Goal: Transaction & Acquisition: Purchase product/service

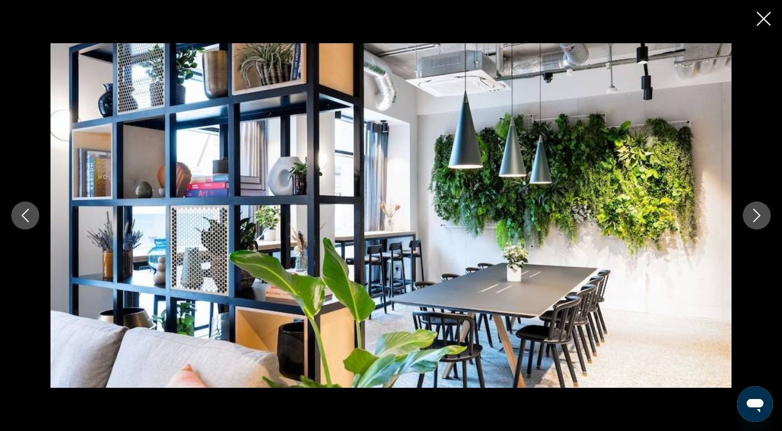
scroll to position [745, 0]
click at [770, 16] on icon "Close slideshow" at bounding box center [764, 19] width 14 height 14
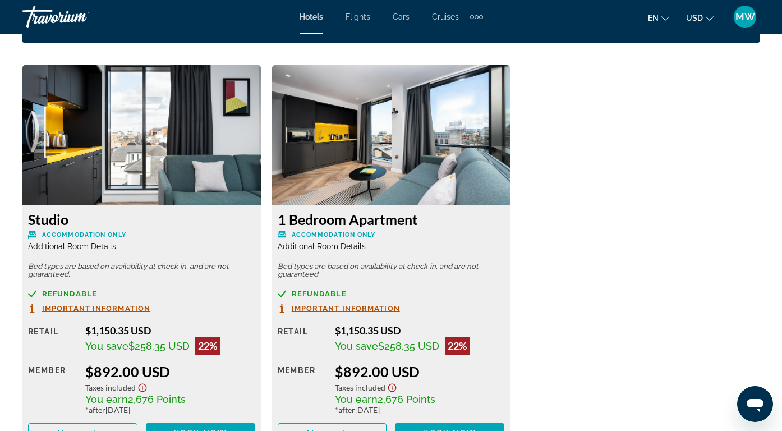
scroll to position [1731, 0]
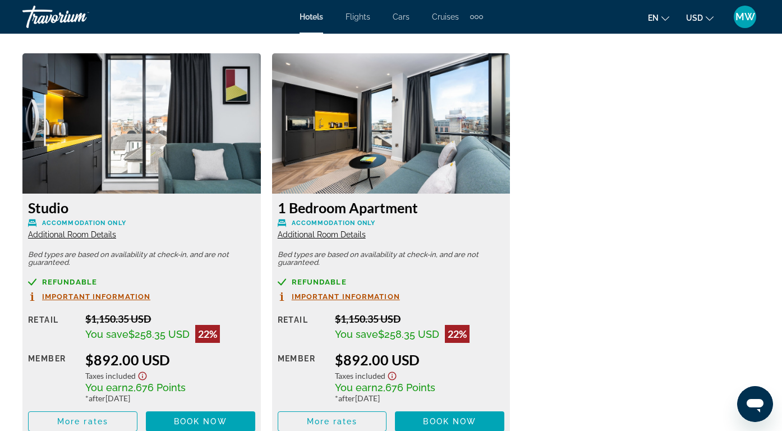
click at [109, 234] on span "Additional Room Details" at bounding box center [72, 234] width 88 height 9
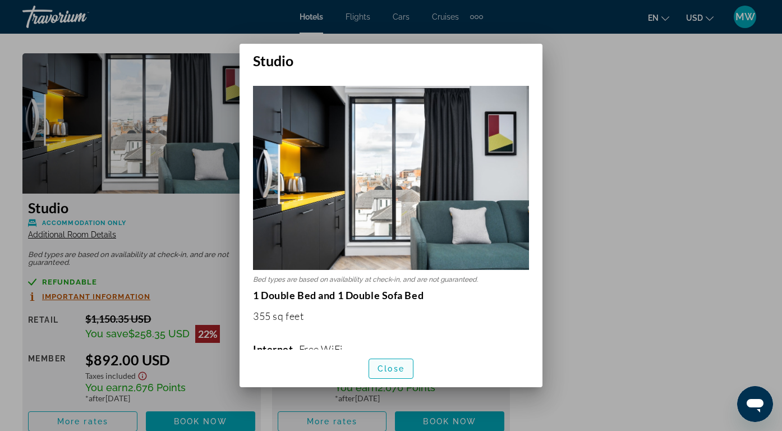
click at [389, 370] on span "Close" at bounding box center [390, 368] width 27 height 9
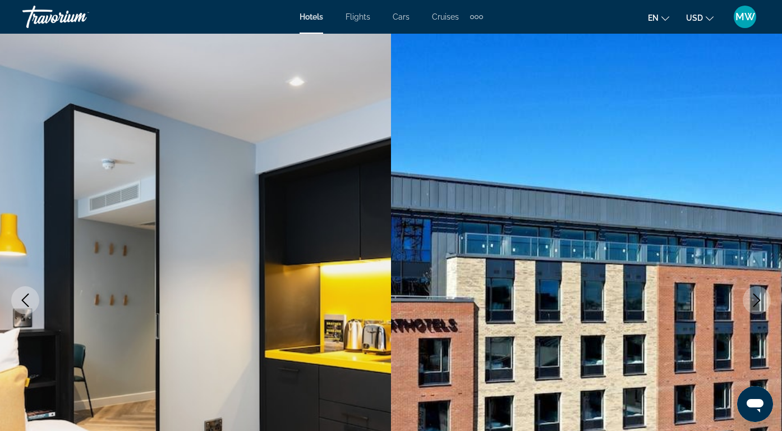
scroll to position [1731, 0]
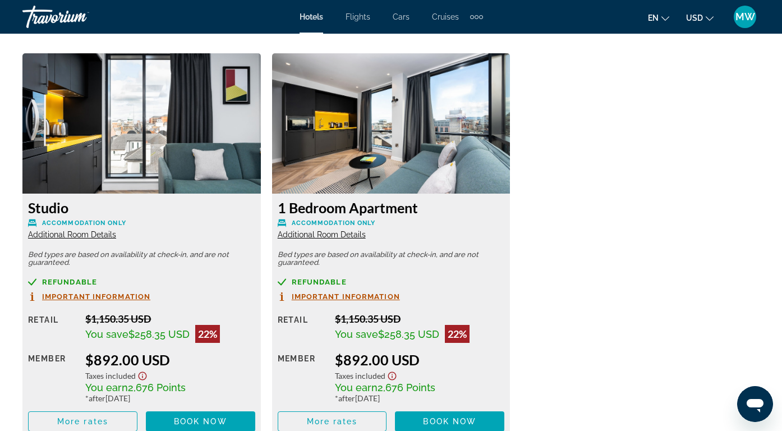
click at [349, 235] on span "Additional Room Details" at bounding box center [322, 234] width 88 height 9
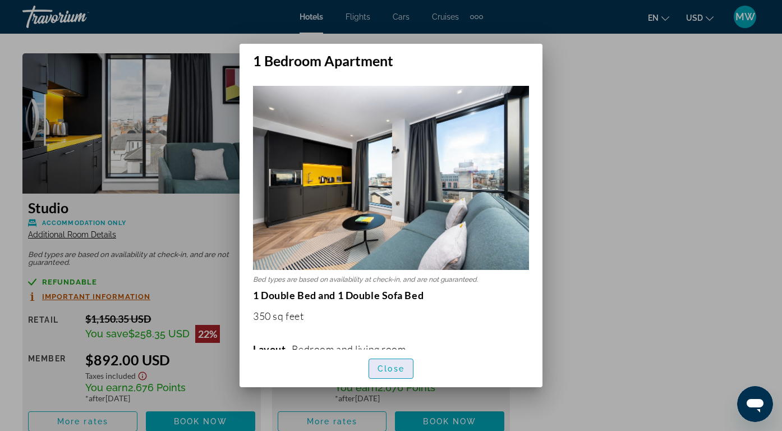
click at [379, 372] on span "button" at bounding box center [391, 368] width 44 height 27
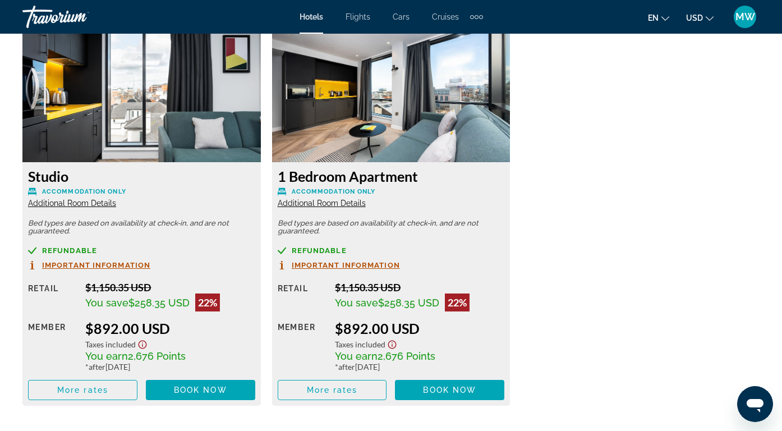
scroll to position [1815, 0]
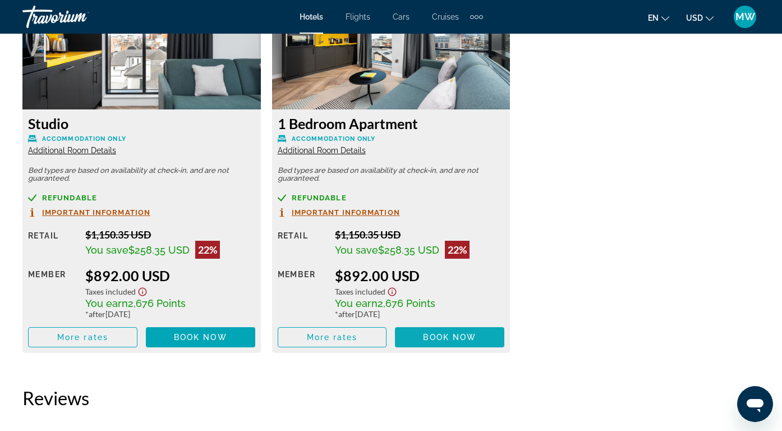
click at [453, 339] on span "Book now" at bounding box center [449, 337] width 53 height 9
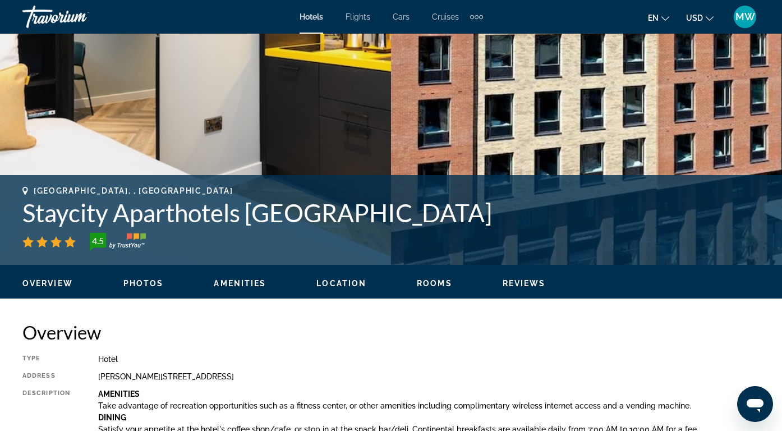
scroll to position [0, 0]
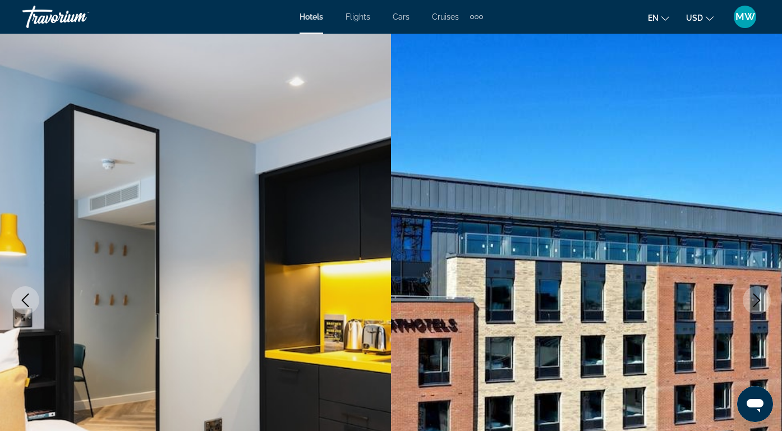
click at [68, 14] on div "Travorium" at bounding box center [78, 16] width 112 height 29
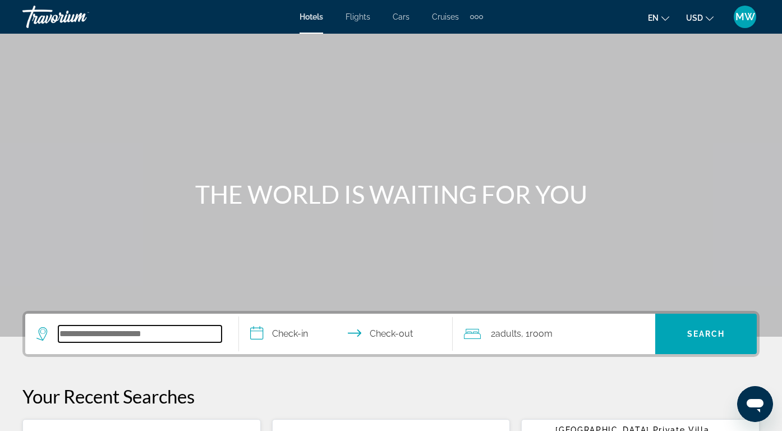
click at [121, 339] on input "Search hotel destination" at bounding box center [139, 333] width 163 height 17
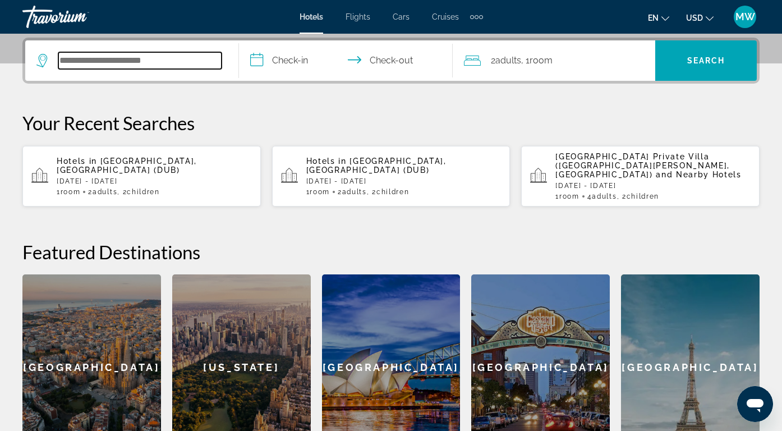
scroll to position [274, 0]
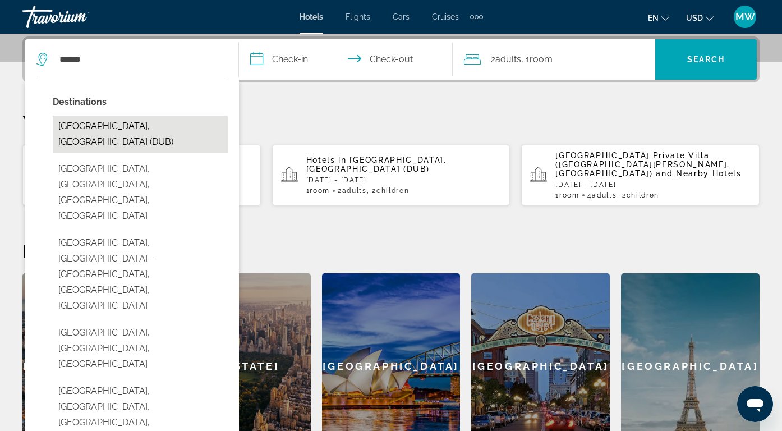
click at [119, 119] on button "[GEOGRAPHIC_DATA], [GEOGRAPHIC_DATA] (DUB)" at bounding box center [140, 134] width 175 height 37
type input "**********"
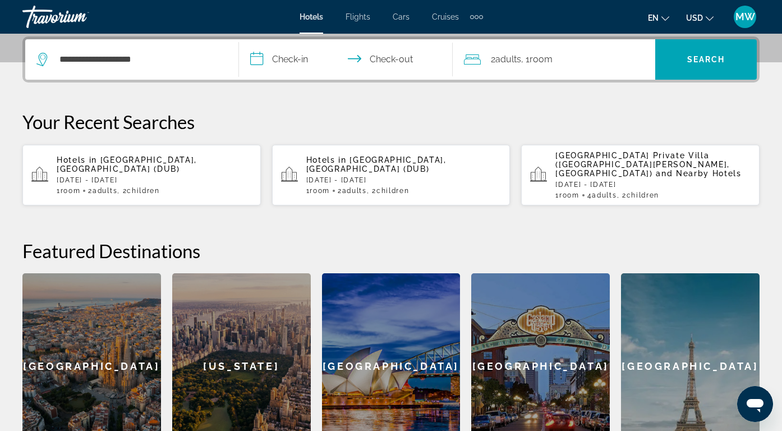
click at [299, 54] on input "**********" at bounding box center [348, 61] width 218 height 44
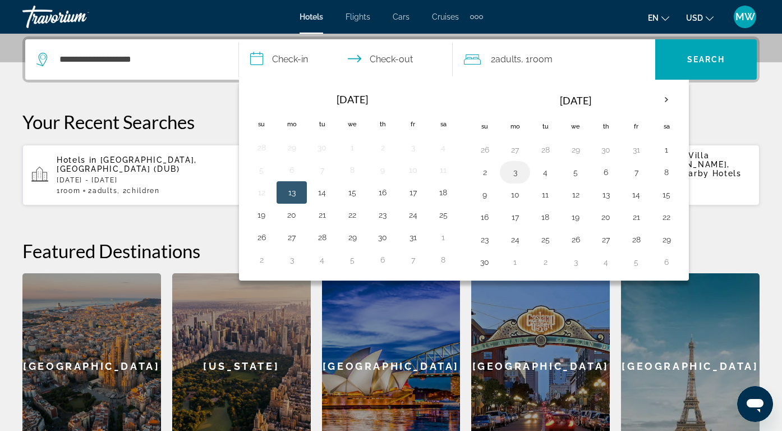
click at [515, 173] on button "3" at bounding box center [515, 172] width 18 height 16
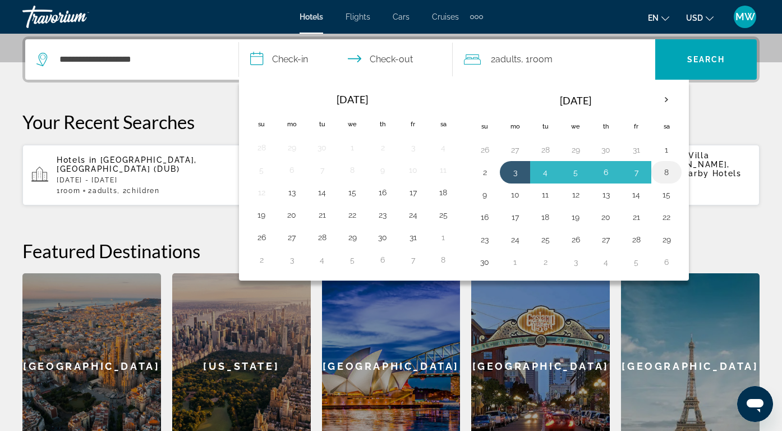
click at [668, 173] on button "8" at bounding box center [666, 172] width 18 height 16
type input "**********"
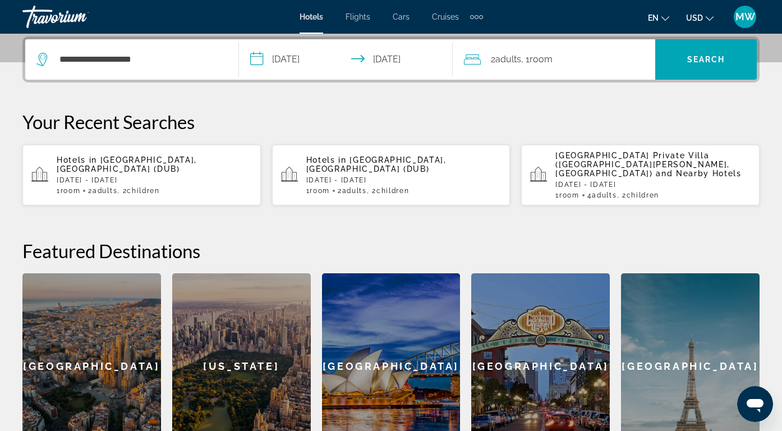
click at [573, 61] on div "2 Adult Adults , 1 Room rooms" at bounding box center [559, 60] width 191 height 16
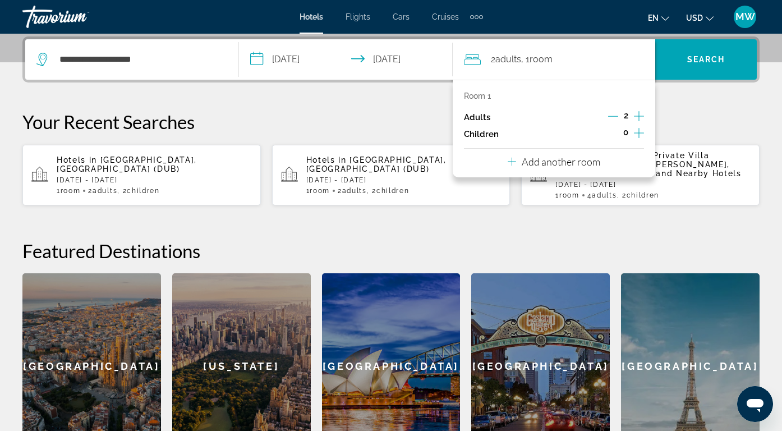
click at [638, 128] on icon "Increment children" at bounding box center [639, 132] width 10 height 13
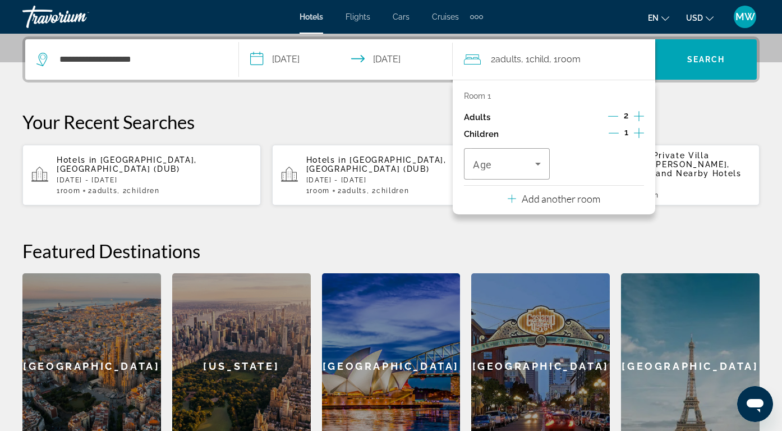
click at [638, 128] on icon "Increment children" at bounding box center [639, 132] width 10 height 13
click at [539, 159] on icon "Travelers: 2 adults, 2 children" at bounding box center [537, 163] width 13 height 13
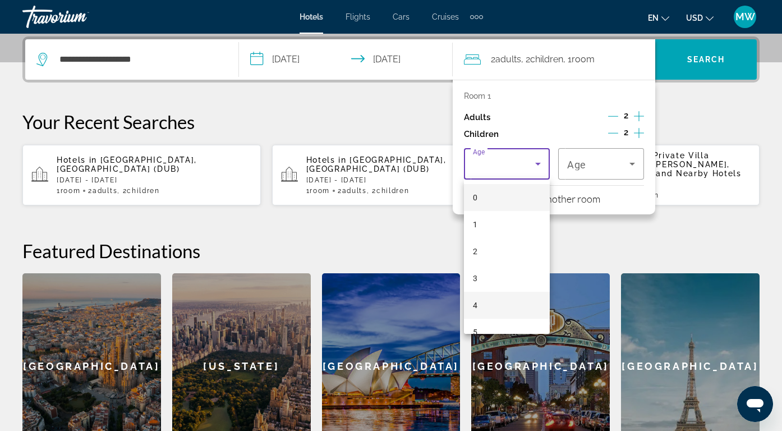
scroll to position [339, 0]
click at [498, 190] on mat-option "10" at bounding box center [507, 189] width 86 height 27
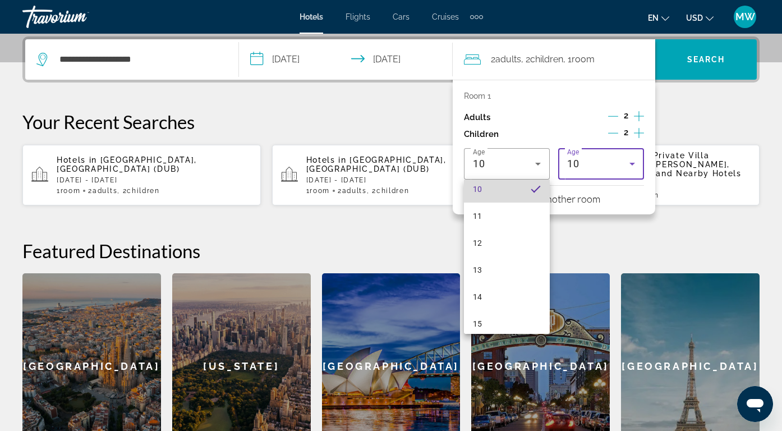
scroll to position [274, 0]
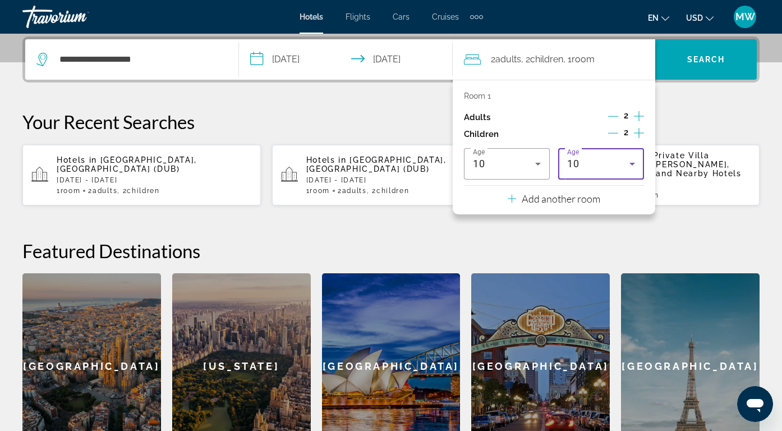
click at [573, 162] on span "10" at bounding box center [573, 164] width 12 height 12
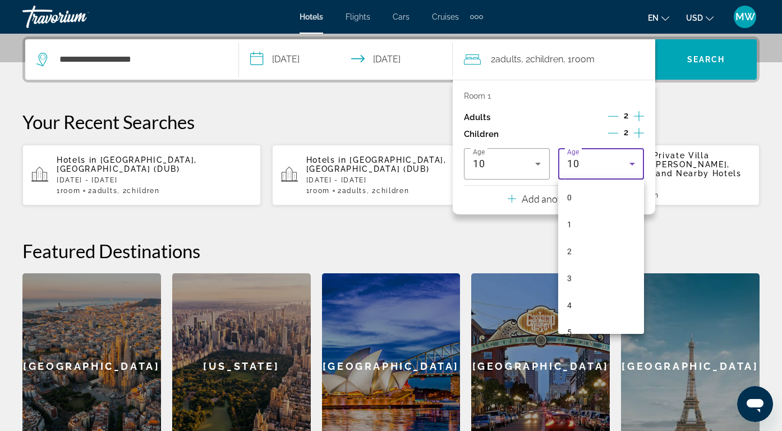
scroll to position [146, 0]
click at [577, 313] on mat-option "10" at bounding box center [601, 320] width 86 height 27
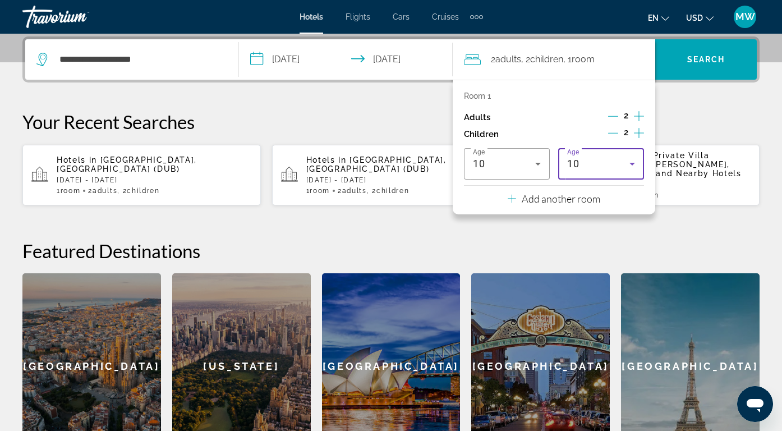
click at [681, 123] on p "Your Recent Searches" at bounding box center [390, 121] width 737 height 22
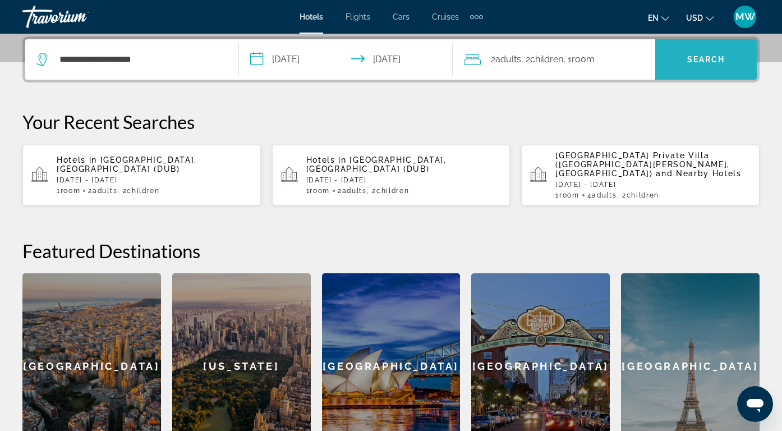
click at [684, 58] on span "Search" at bounding box center [706, 59] width 102 height 27
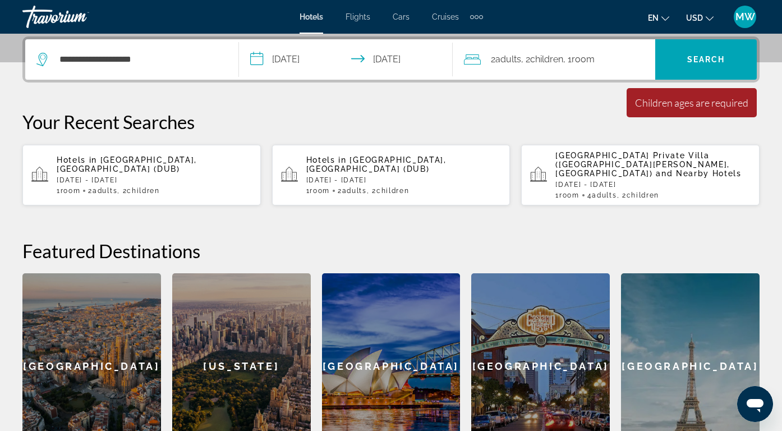
click at [647, 96] on div "Children ages are required" at bounding box center [691, 102] width 113 height 12
click at [624, 78] on div "2 Adult Adults , 2 Child Children , 1 Room rooms" at bounding box center [559, 59] width 191 height 40
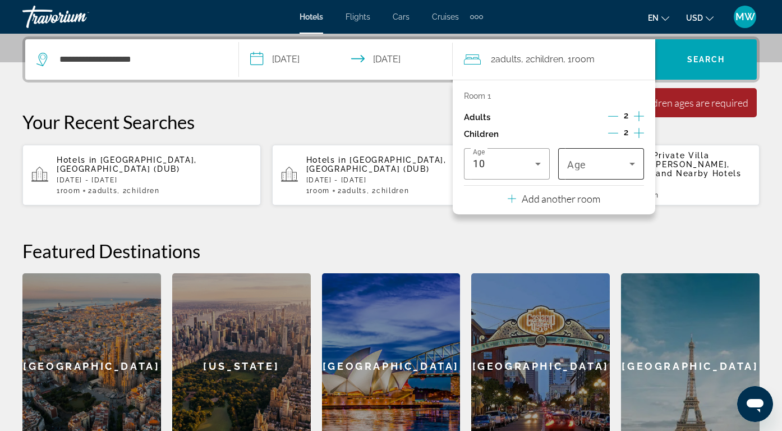
click at [610, 172] on div "Travelers: 2 adults, 2 children" at bounding box center [601, 163] width 68 height 31
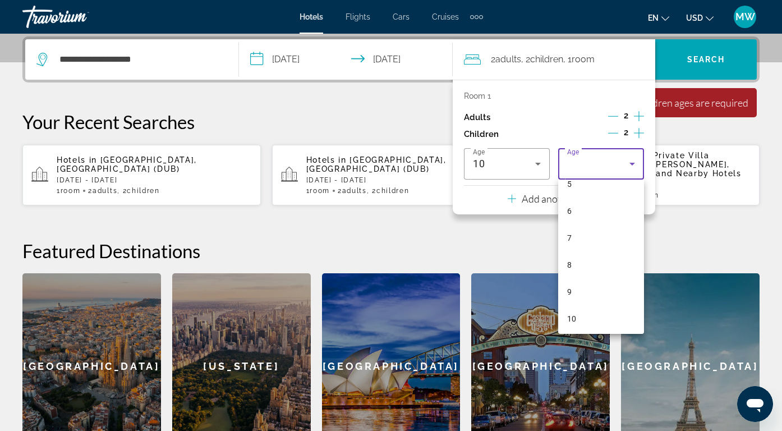
scroll to position [162, 0]
click at [589, 309] on mat-option "10" at bounding box center [601, 304] width 86 height 27
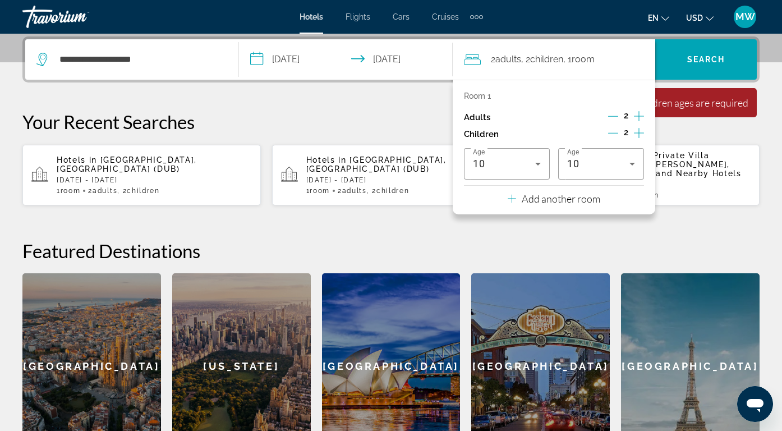
click at [680, 210] on div "**********" at bounding box center [391, 247] width 782 height 423
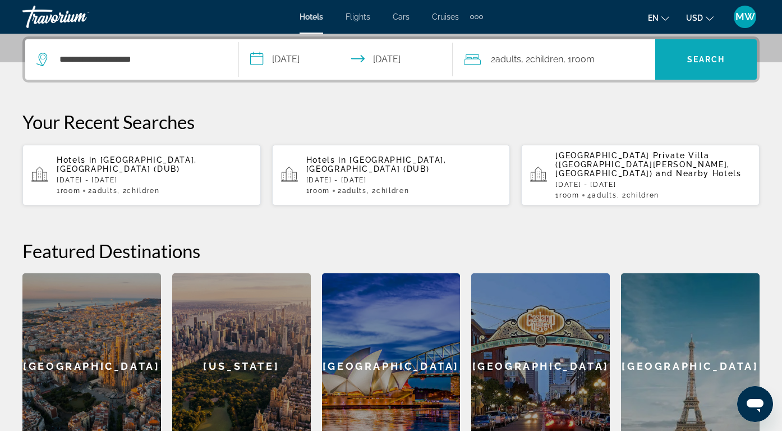
click at [694, 53] on span "Search" at bounding box center [706, 59] width 102 height 27
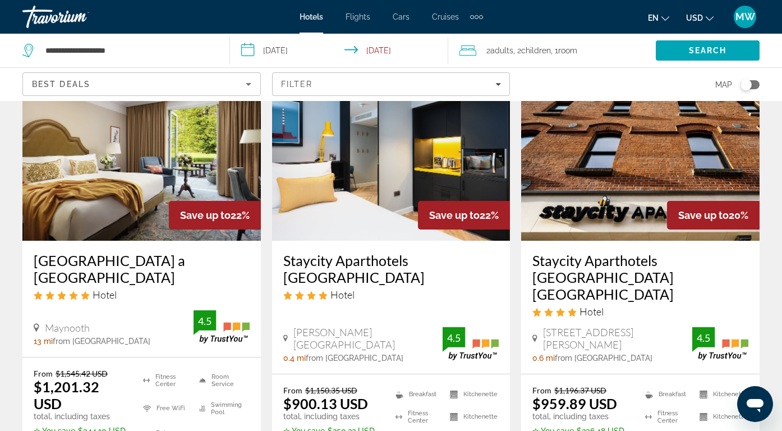
scroll to position [959, 0]
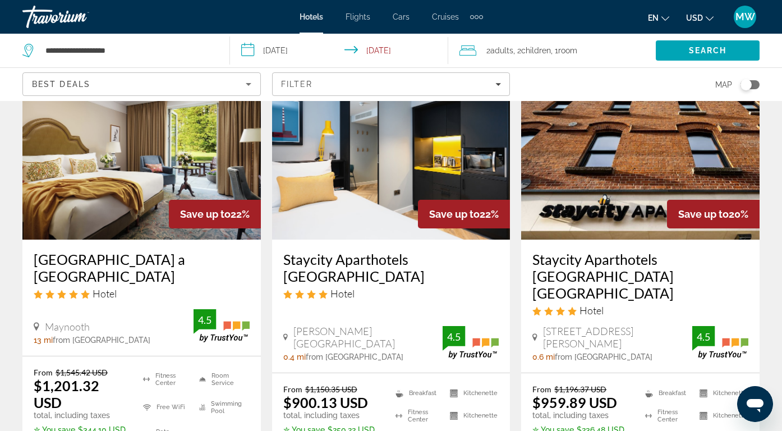
click at [397, 164] on img "Main content" at bounding box center [391, 149] width 238 height 179
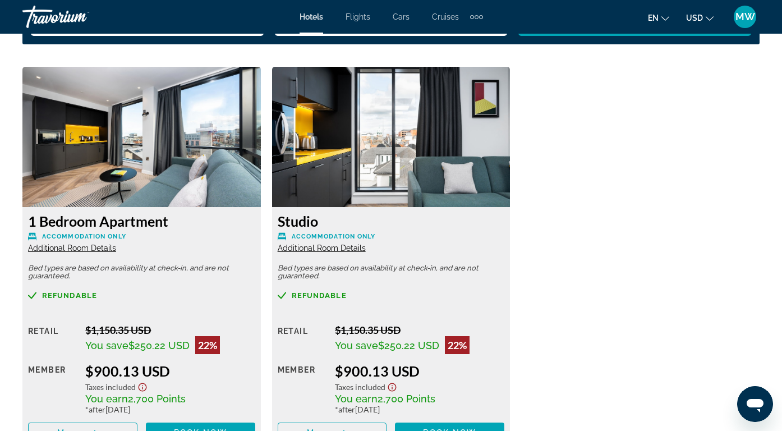
scroll to position [1713, 0]
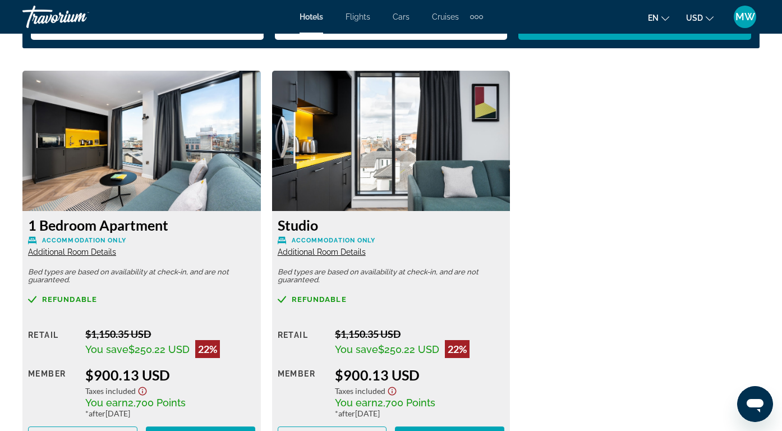
click at [75, 247] on span "Additional Room Details" at bounding box center [72, 251] width 88 height 9
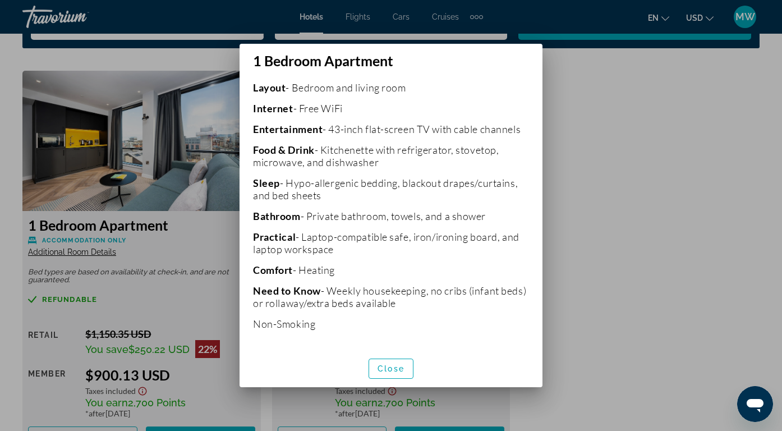
scroll to position [260, 0]
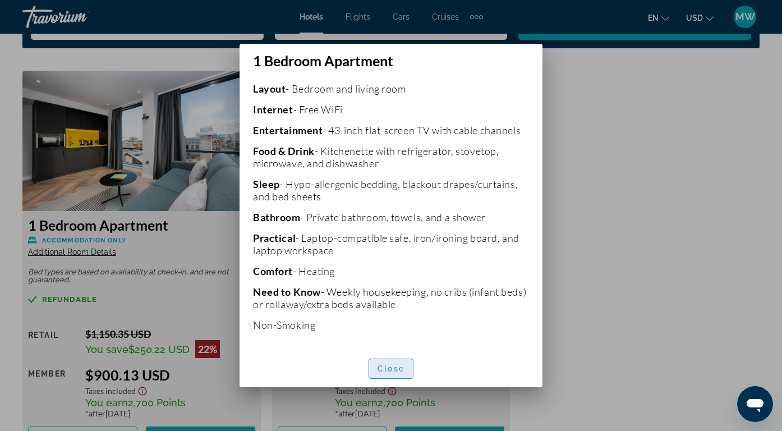
click at [394, 368] on span "Close" at bounding box center [390, 368] width 27 height 9
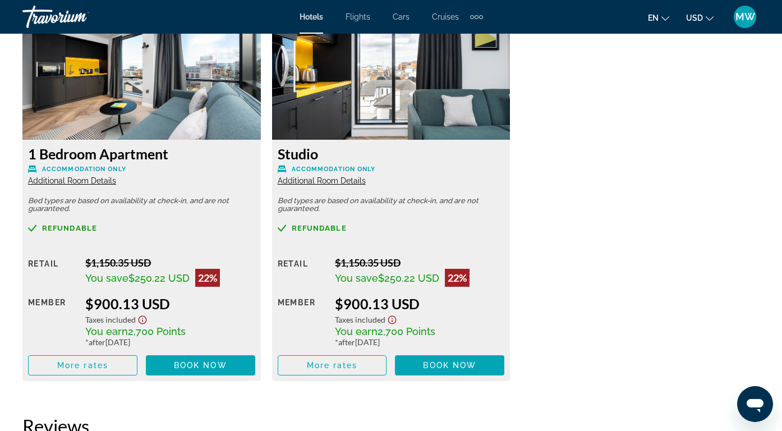
scroll to position [1786, 0]
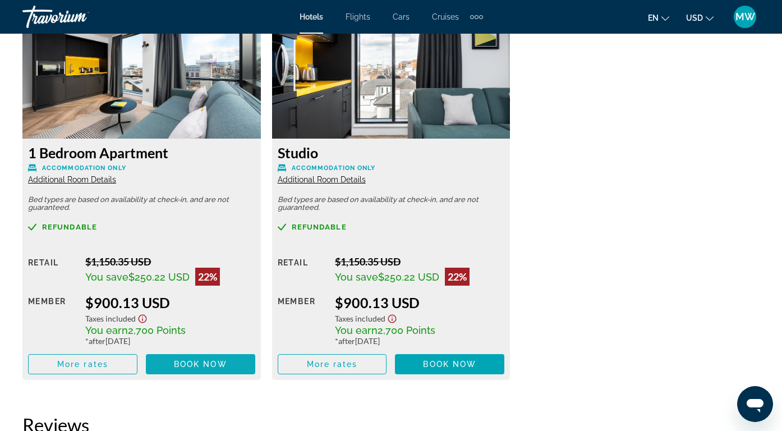
click at [193, 363] on span "Book now" at bounding box center [200, 364] width 53 height 9
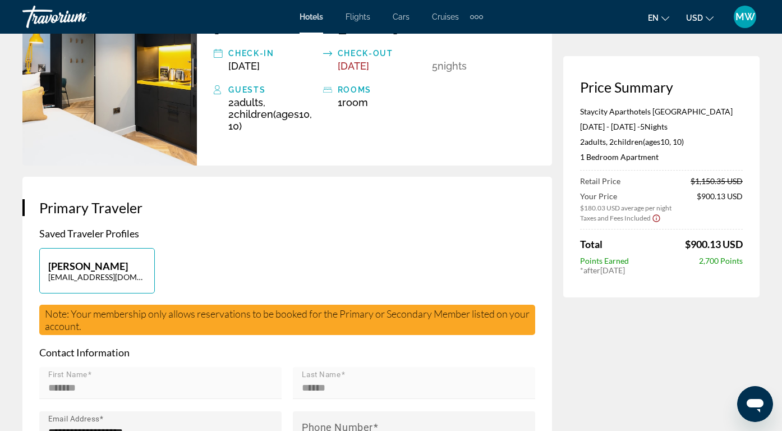
scroll to position [141, 0]
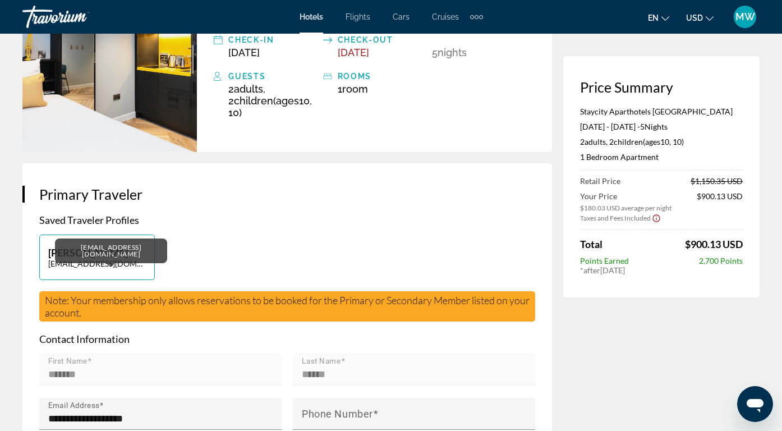
click at [113, 259] on p "[EMAIL_ADDRESS][DOMAIN_NAME]" at bounding box center [97, 264] width 98 height 10
type input "*******"
type input "******"
type input "**********"
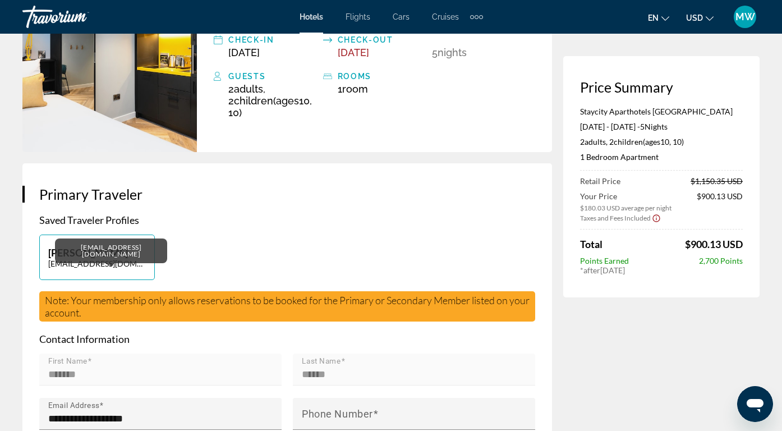
type input "**********"
type input "*****"
click at [114, 259] on p "[EMAIL_ADDRESS][DOMAIN_NAME]" at bounding box center [97, 264] width 98 height 10
type input "*******"
type input "******"
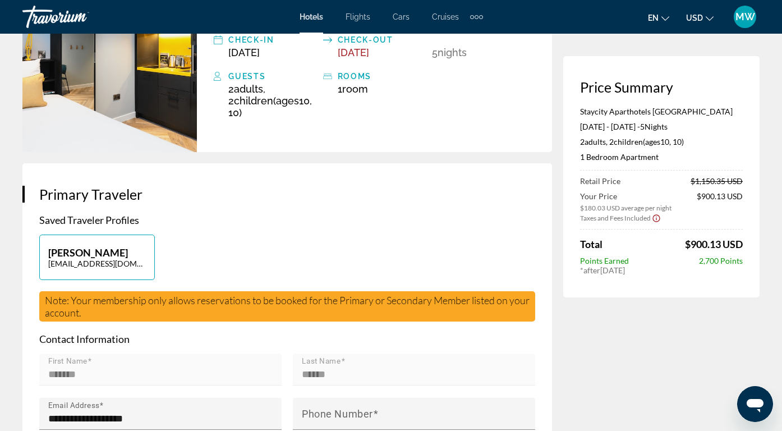
type input "**********"
type input "*****"
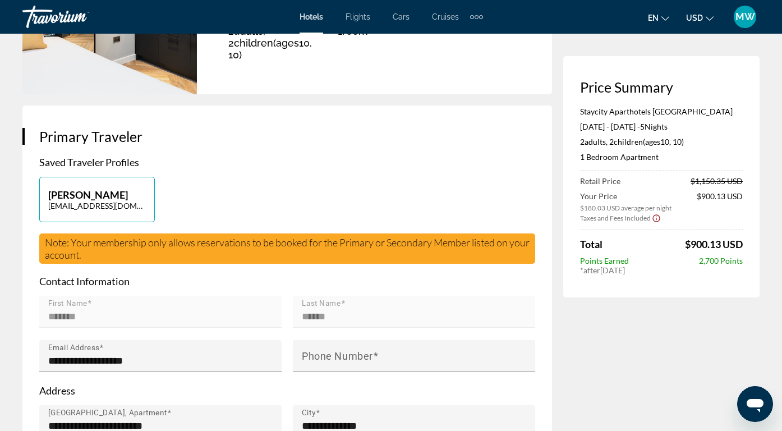
scroll to position [202, 0]
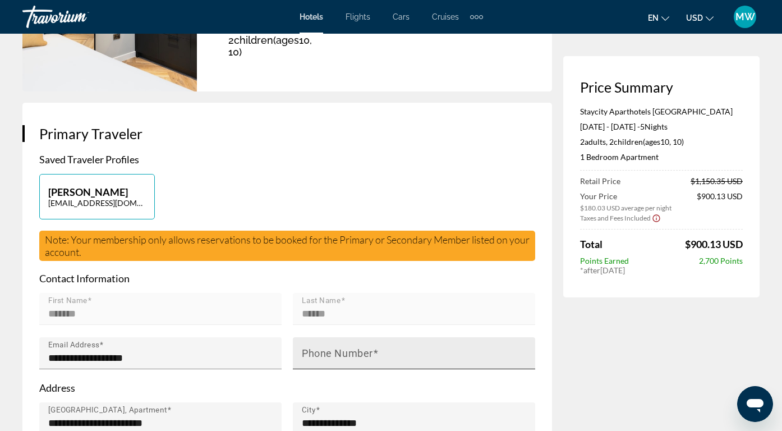
click at [341, 347] on mat-label "Phone Number" at bounding box center [337, 353] width 71 height 12
click at [341, 351] on input "Phone Number" at bounding box center [417, 357] width 231 height 13
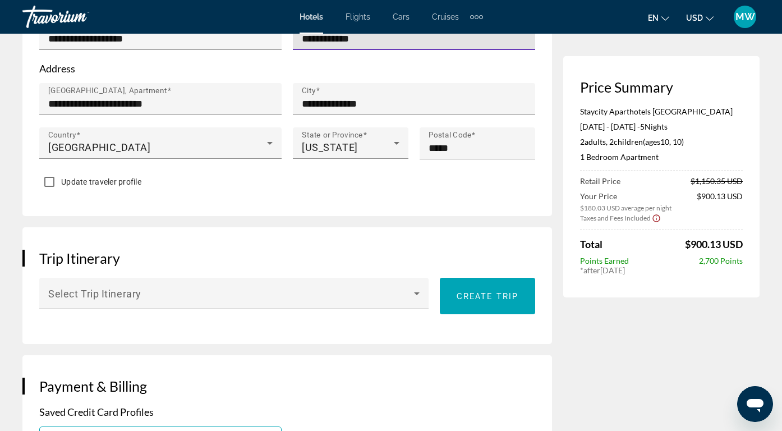
scroll to position [522, 0]
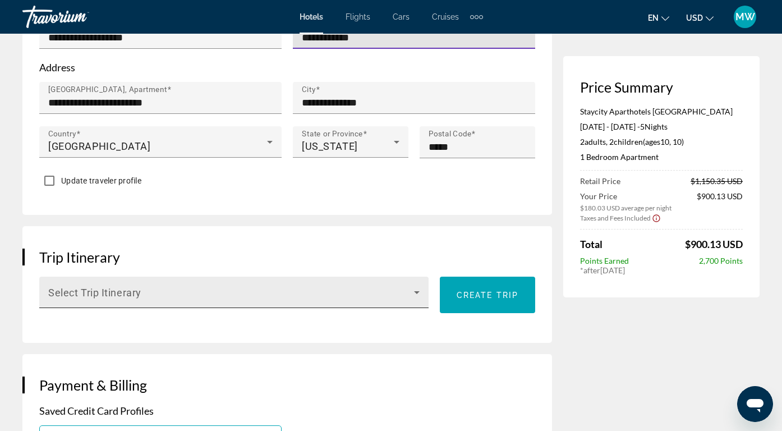
type input "**********"
click at [162, 290] on span "Main content" at bounding box center [231, 296] width 366 height 13
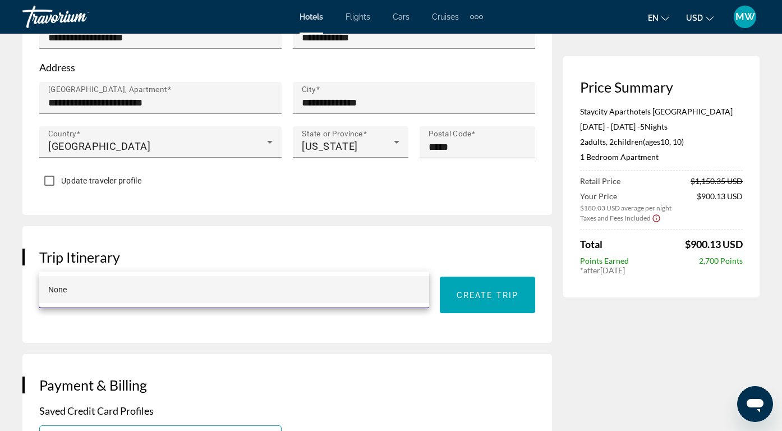
click at [307, 349] on div at bounding box center [391, 215] width 782 height 431
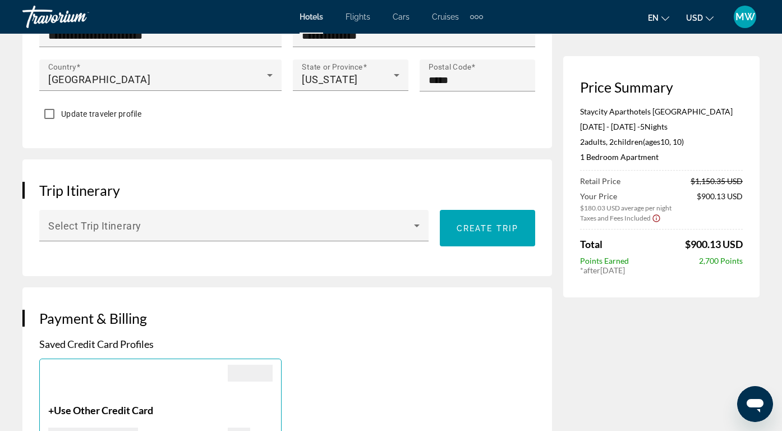
scroll to position [700, 0]
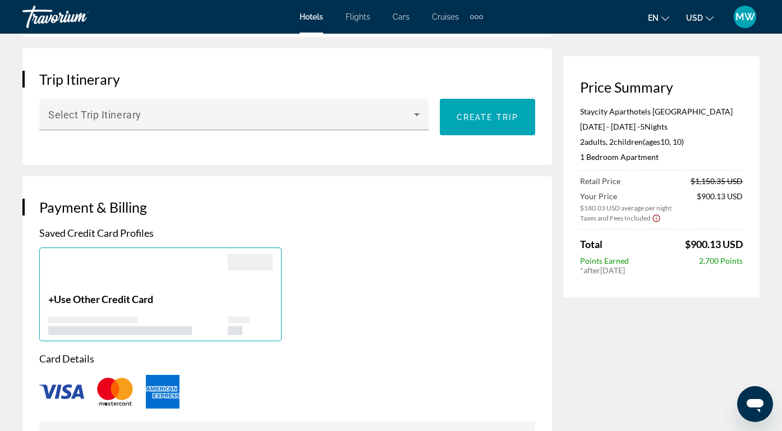
click at [166, 254] on div "Main content" at bounding box center [137, 273] width 179 height 39
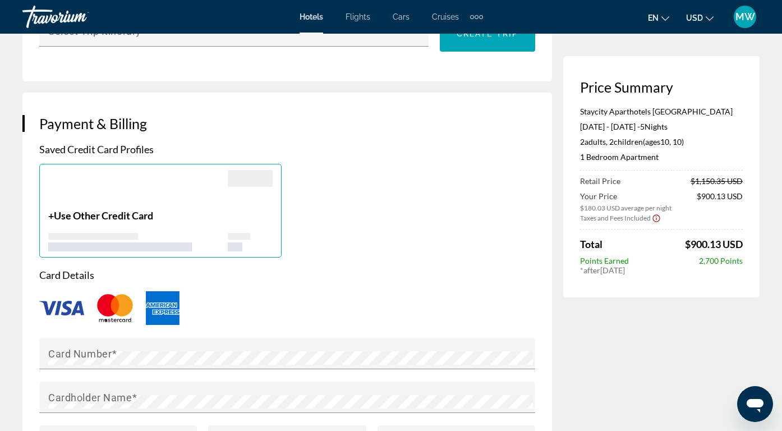
scroll to position [804, 0]
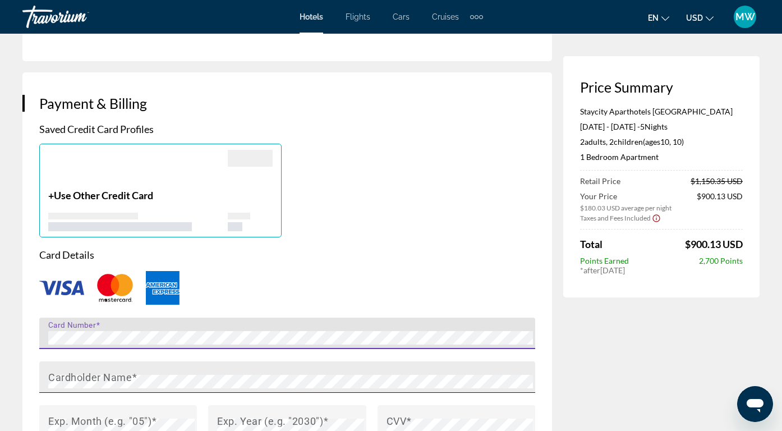
click at [187, 361] on div "Cardholder Name" at bounding box center [290, 376] width 485 height 31
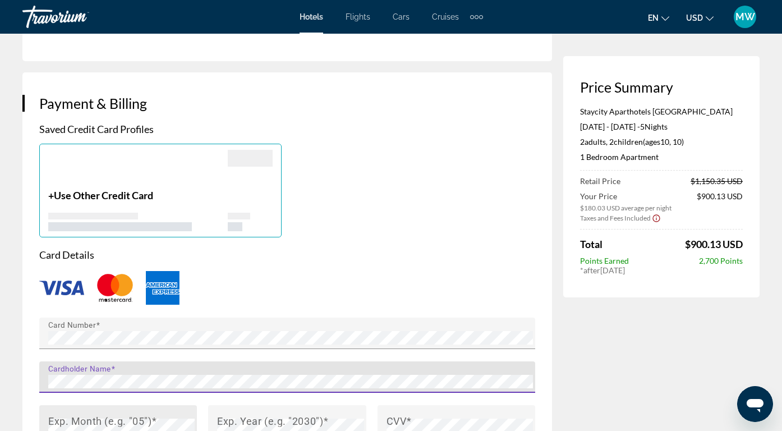
click at [142, 414] on mat-label "Exp. Month (e.g. "05")" at bounding box center [99, 420] width 103 height 12
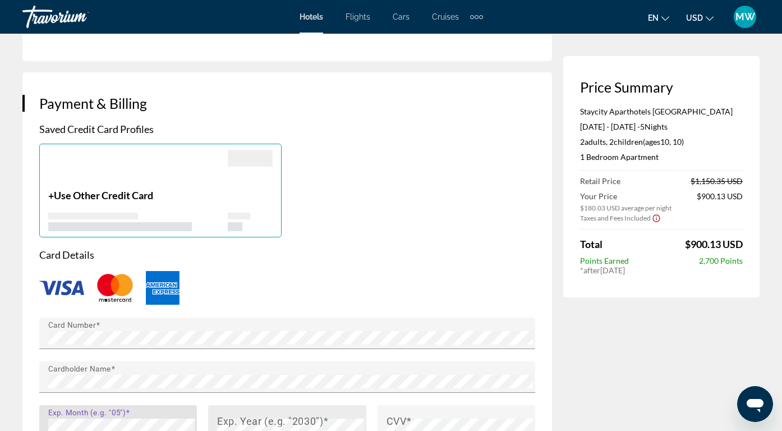
click at [304, 414] on mat-label "Exp. Year (e.g. "2030")" at bounding box center [270, 420] width 106 height 12
click at [413, 405] on div "CVV" at bounding box center [459, 420] width 146 height 31
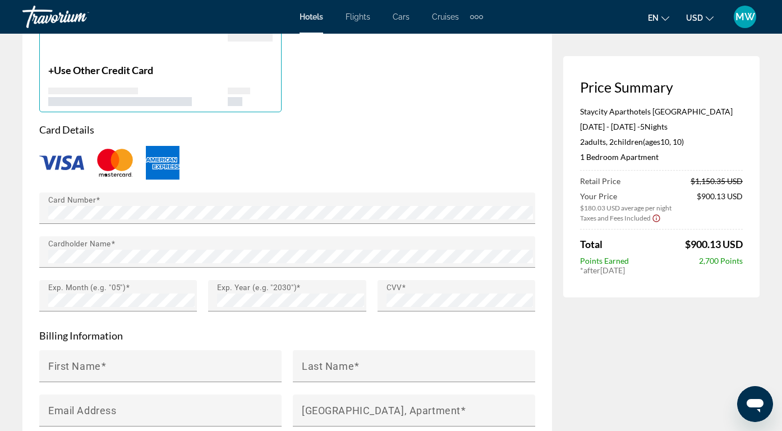
scroll to position [976, 0]
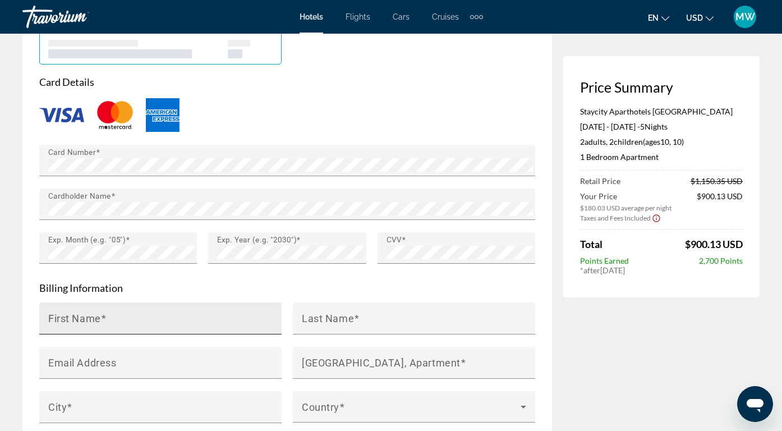
click at [142, 302] on div "First Name" at bounding box center [163, 318] width 231 height 32
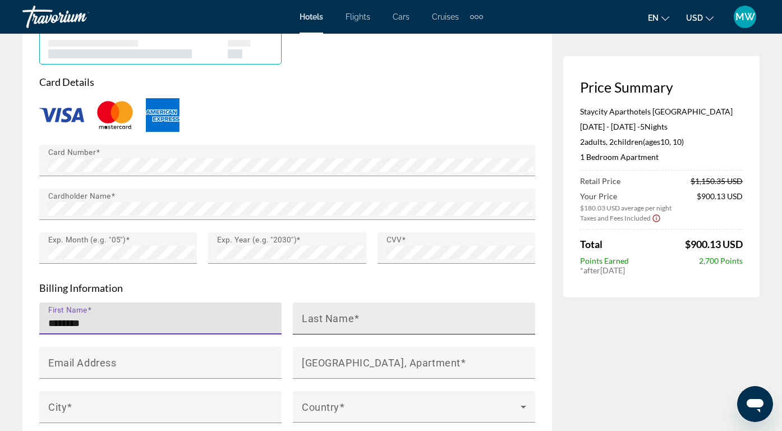
type input "*******"
click at [363, 316] on input "Last Name" at bounding box center [417, 322] width 231 height 13
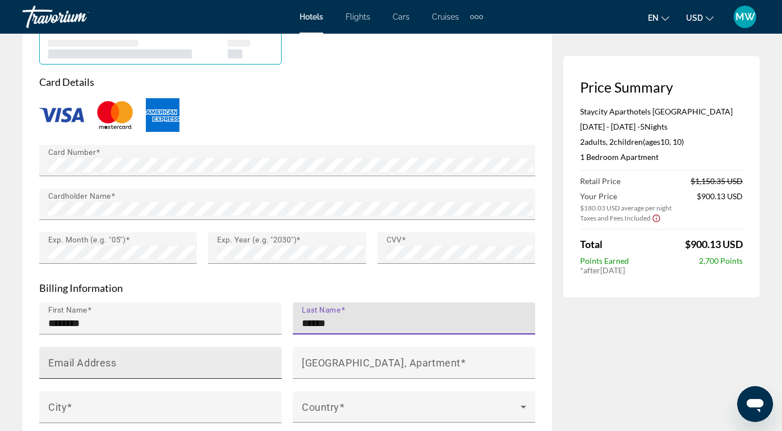
type input "******"
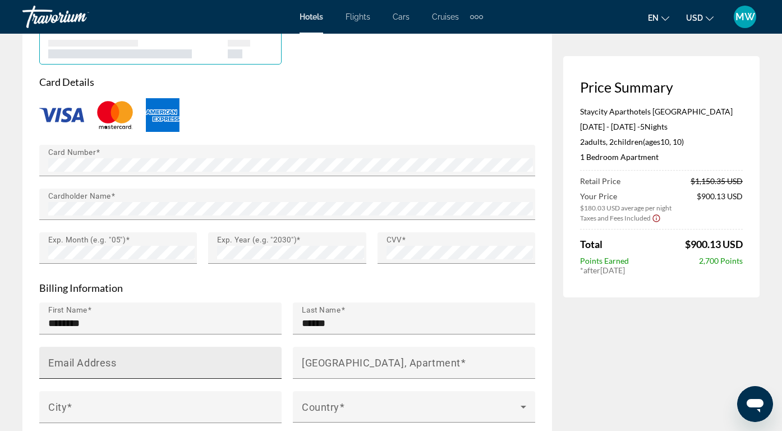
click at [75, 356] on mat-label "Email Address" at bounding box center [82, 362] width 68 height 12
click at [75, 361] on input "Email Address" at bounding box center [163, 367] width 231 height 13
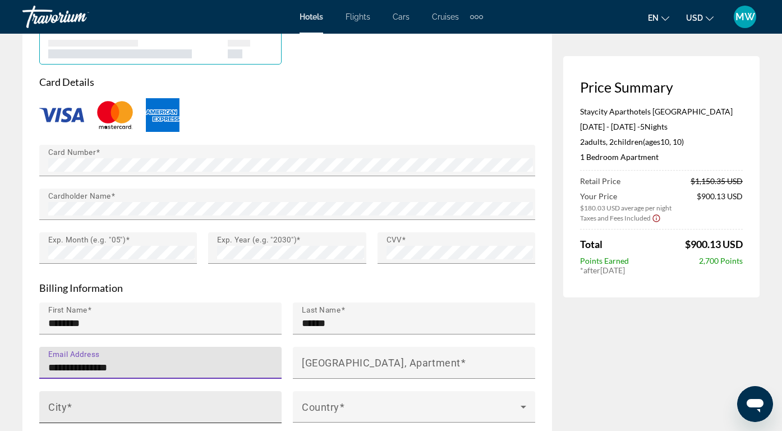
type input "**********"
click at [199, 405] on input "City" at bounding box center [163, 411] width 231 height 13
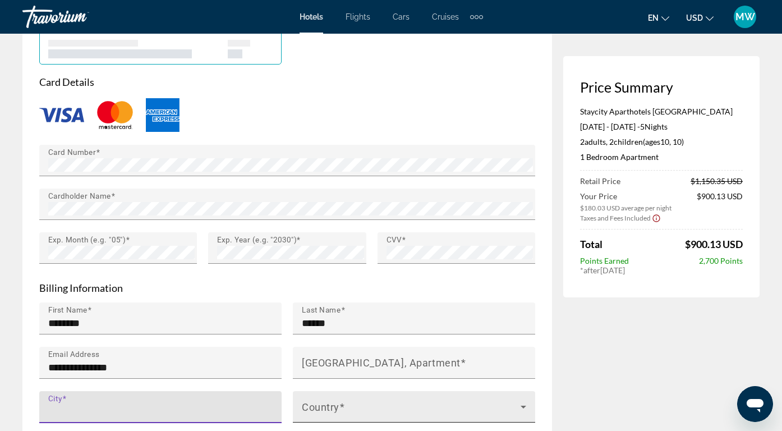
click at [403, 404] on span "Main content" at bounding box center [411, 410] width 219 height 13
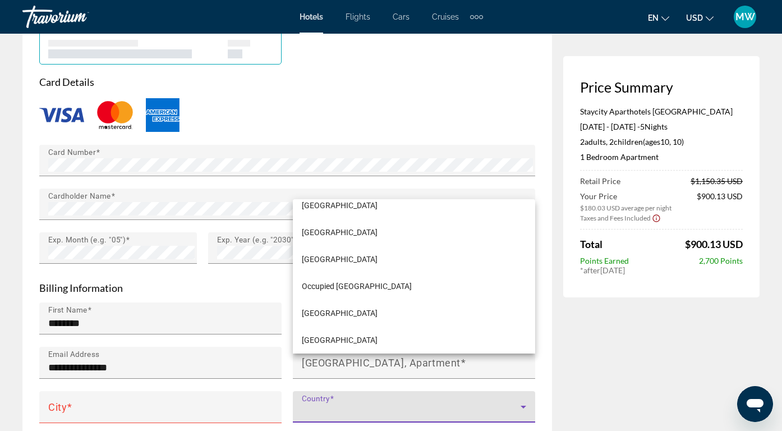
scroll to position [4885, 0]
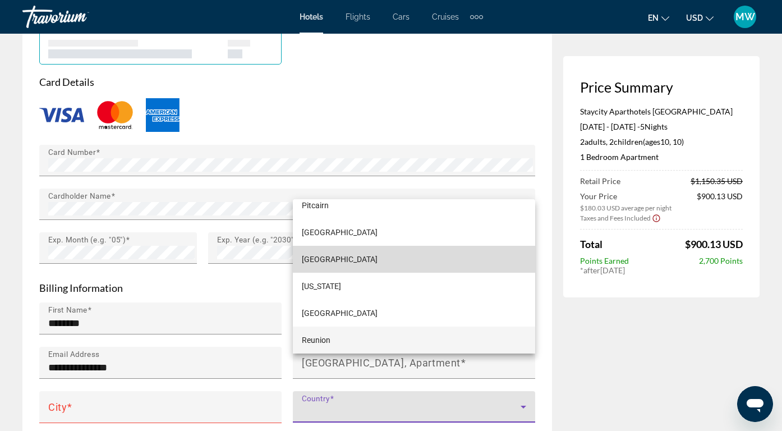
click at [353, 268] on mat-option "[GEOGRAPHIC_DATA]" at bounding box center [414, 259] width 242 height 27
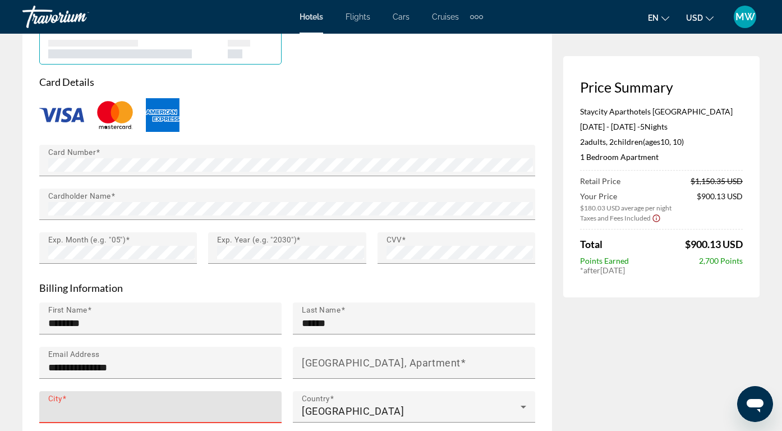
click at [192, 405] on input "City" at bounding box center [163, 411] width 231 height 13
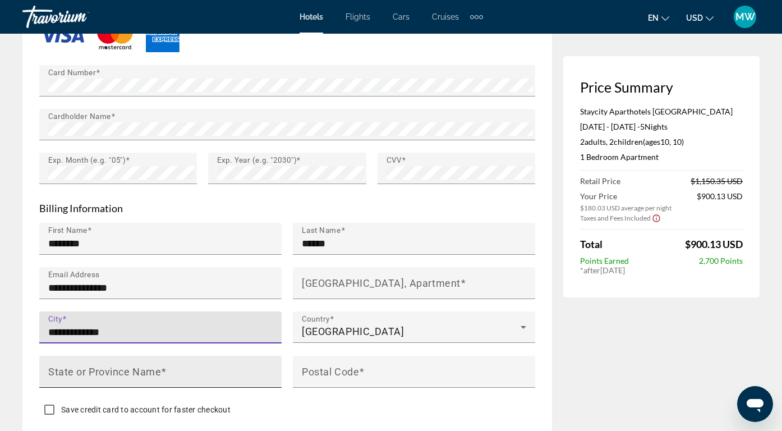
scroll to position [1058, 0]
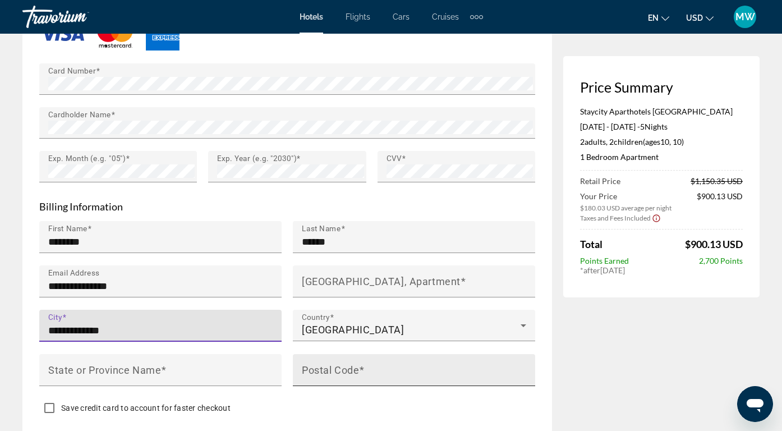
type input "**********"
click at [335, 363] on mat-label "Postal Code" at bounding box center [330, 369] width 57 height 12
click at [335, 368] on input "Postal Code" at bounding box center [417, 374] width 231 height 13
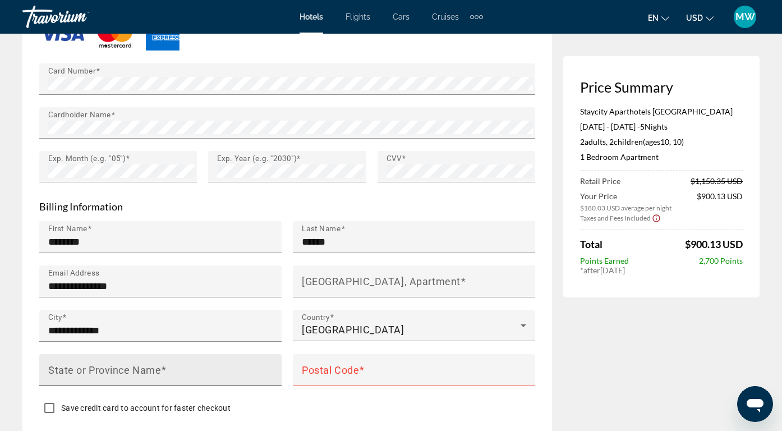
click at [229, 354] on div "State or Province Name" at bounding box center [163, 370] width 231 height 32
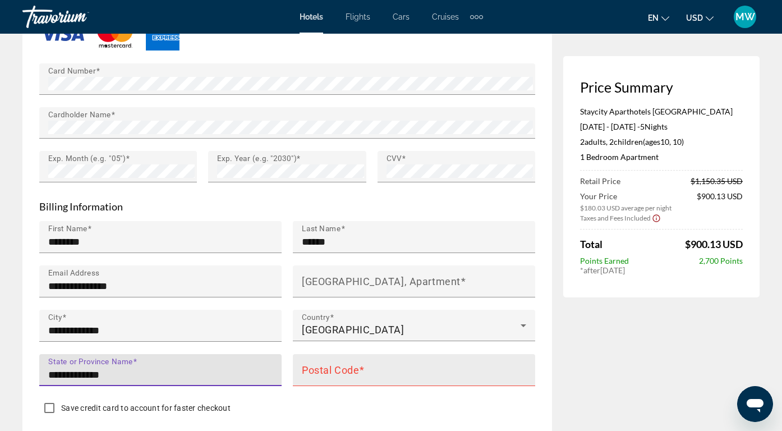
type input "**********"
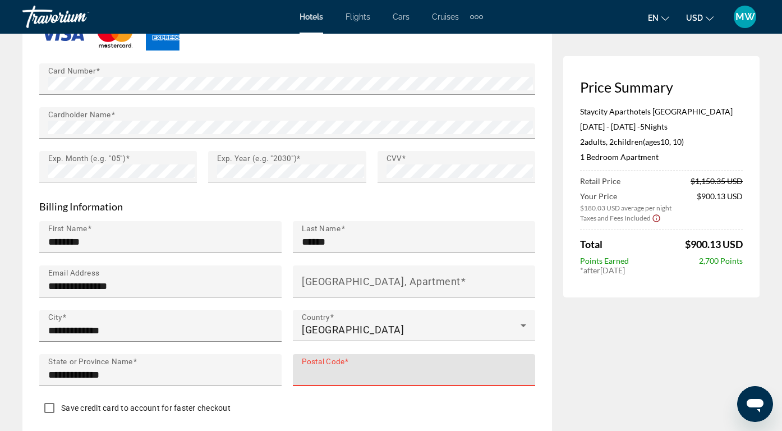
click at [503, 368] on input "Postal Code" at bounding box center [417, 374] width 231 height 13
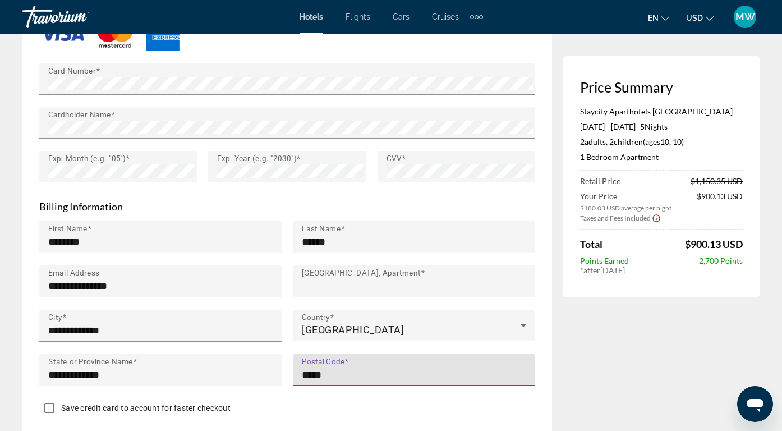
type input "********"
type input "**********"
click at [420, 386] on div "Main content" at bounding box center [414, 392] width 242 height 12
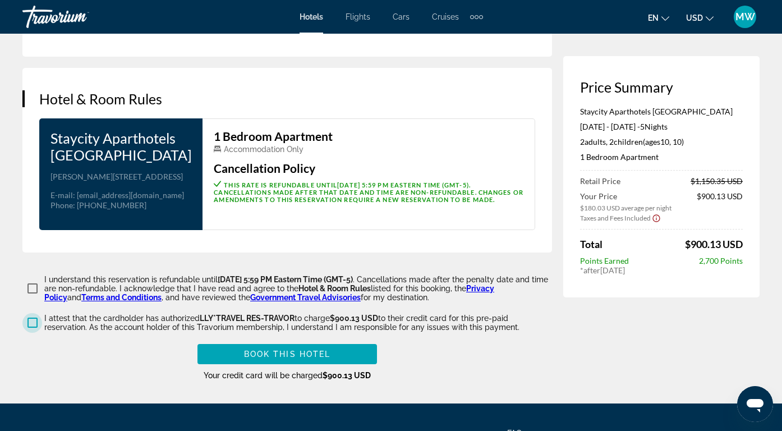
scroll to position [1444, 0]
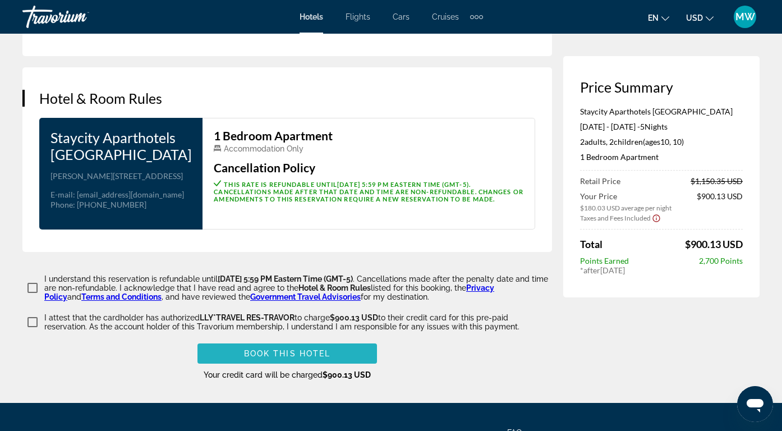
click at [286, 349] on span "Book this hotel" at bounding box center [287, 353] width 87 height 9
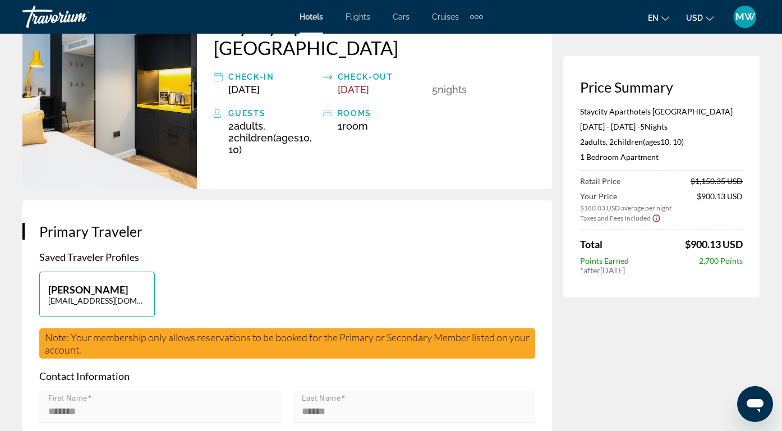
scroll to position [0, 0]
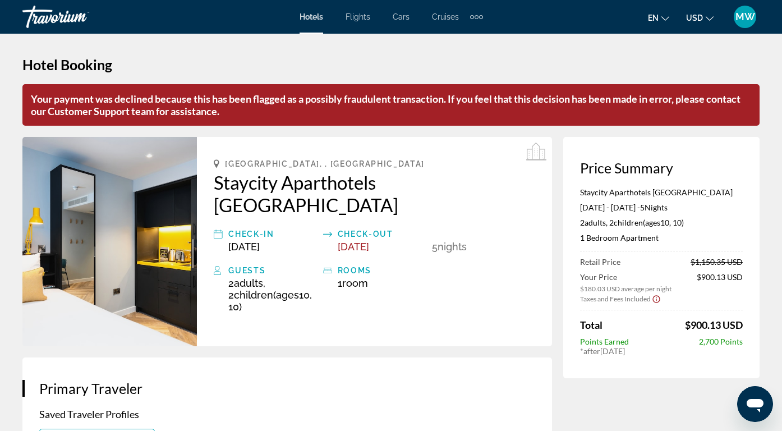
click at [747, 22] on span "MW" at bounding box center [745, 16] width 20 height 11
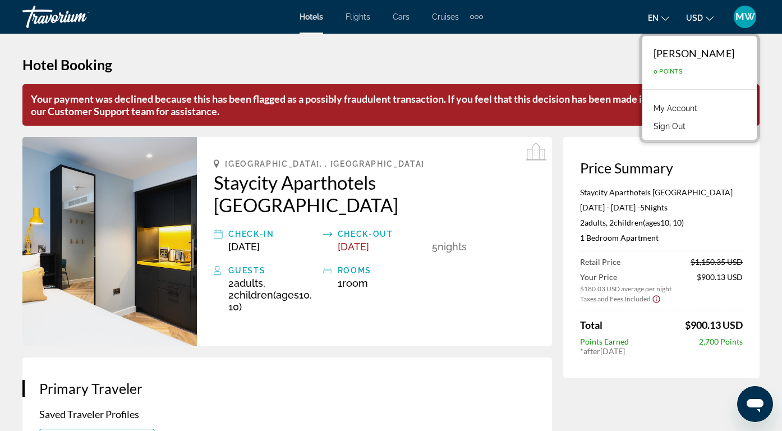
click at [592, 64] on h1 "Hotel Booking" at bounding box center [390, 64] width 737 height 17
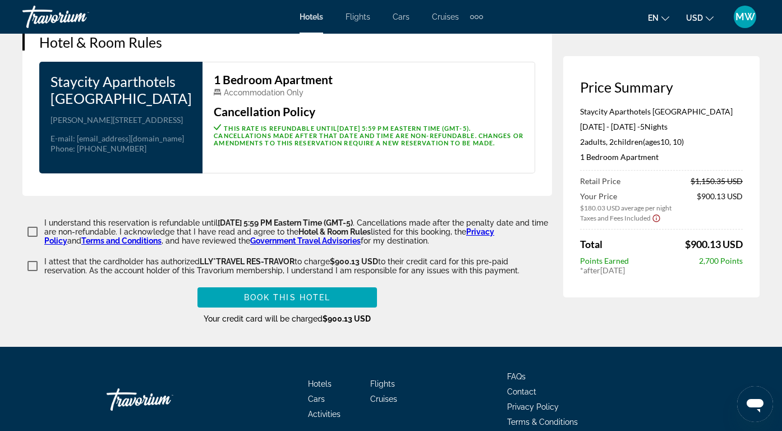
scroll to position [1556, 0]
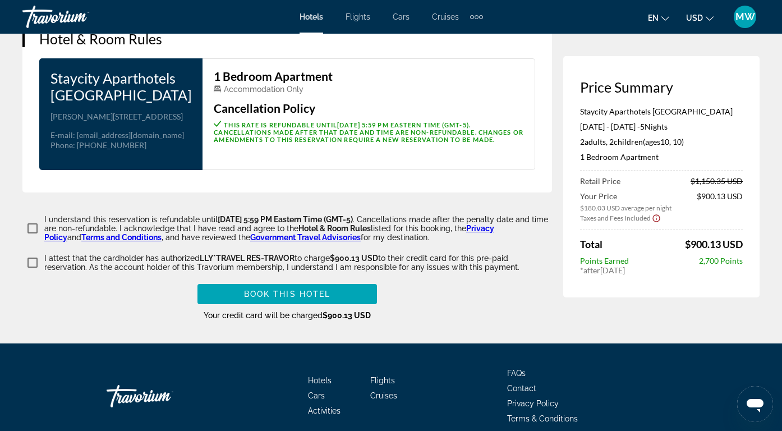
click at [515, 384] on span "Contact" at bounding box center [521, 388] width 29 height 9
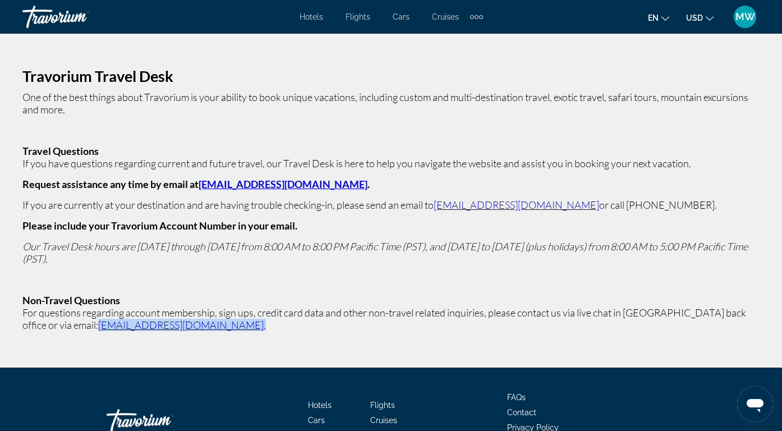
drag, startPoint x: 159, startPoint y: 322, endPoint x: 50, endPoint y: 322, distance: 108.8
click at [50, 322] on p "For questions regarding account membership, sign ups, credit card data and othe…" at bounding box center [390, 318] width 737 height 25
copy p "[EMAIL_ADDRESS][DOMAIN_NAME] ."
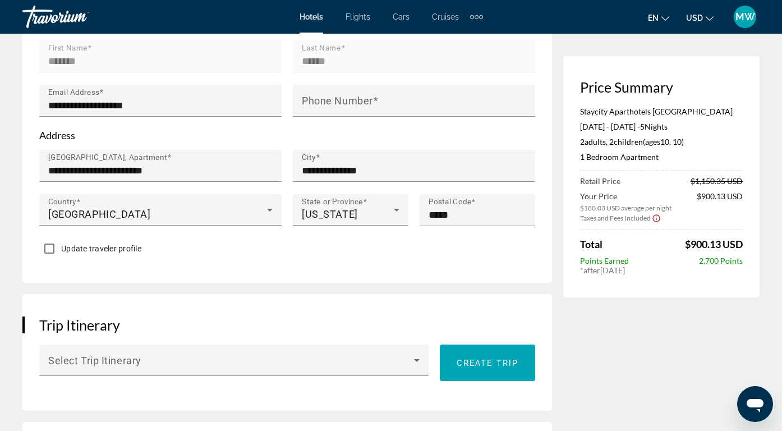
scroll to position [417, 0]
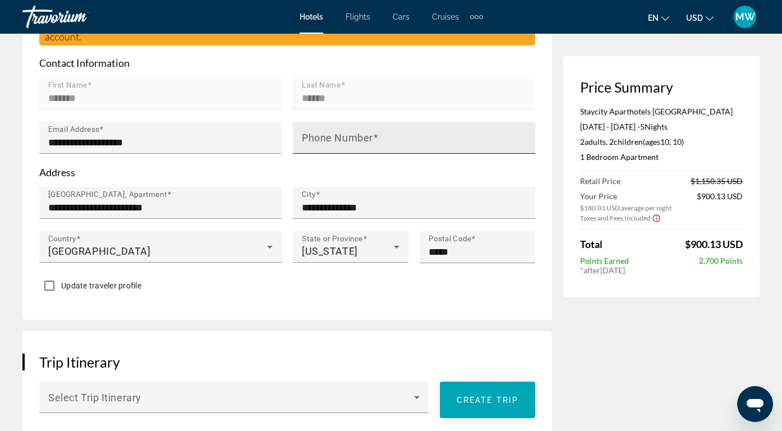
click at [350, 132] on mat-label "Phone Number" at bounding box center [337, 138] width 71 height 12
click at [350, 136] on input "Phone Number" at bounding box center [417, 142] width 231 height 13
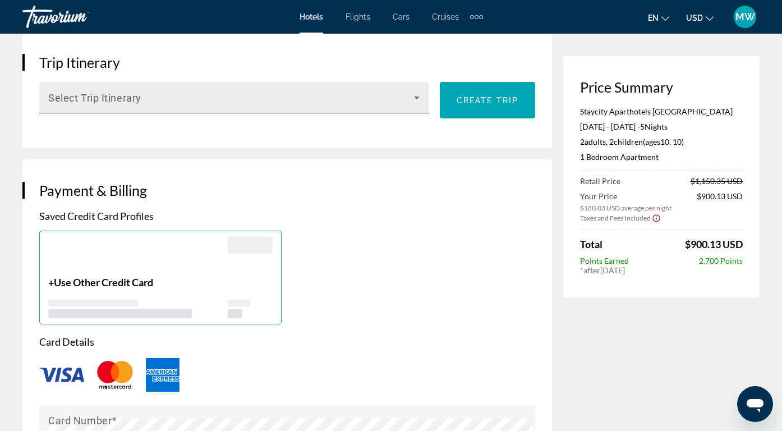
scroll to position [729, 0]
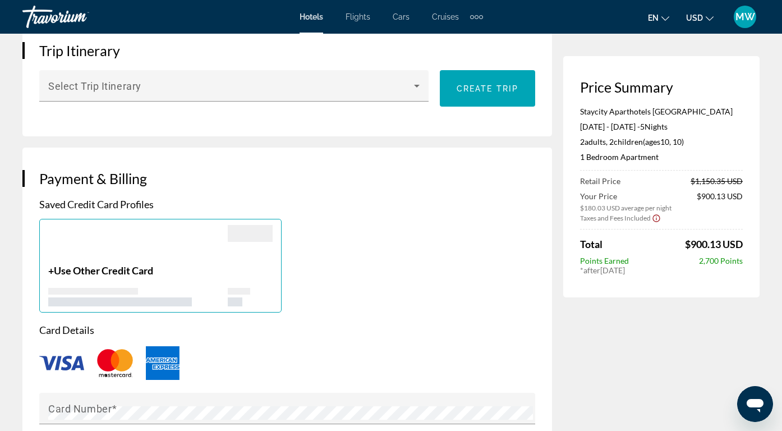
type input "**********"
click at [132, 264] on span "Use Other Credit Card" at bounding box center [103, 270] width 99 height 12
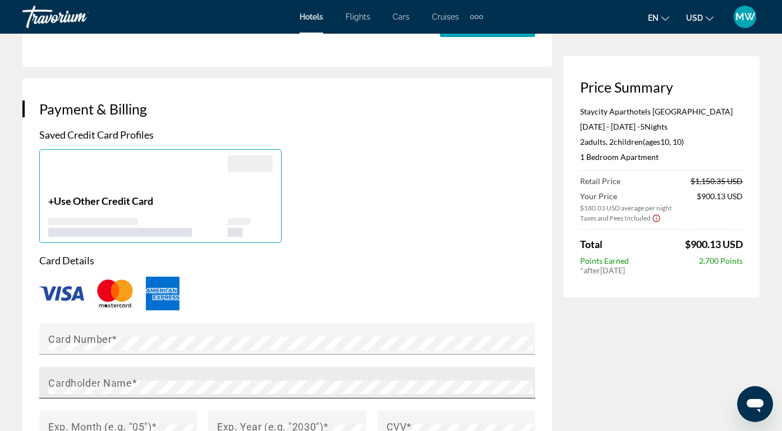
scroll to position [821, 0]
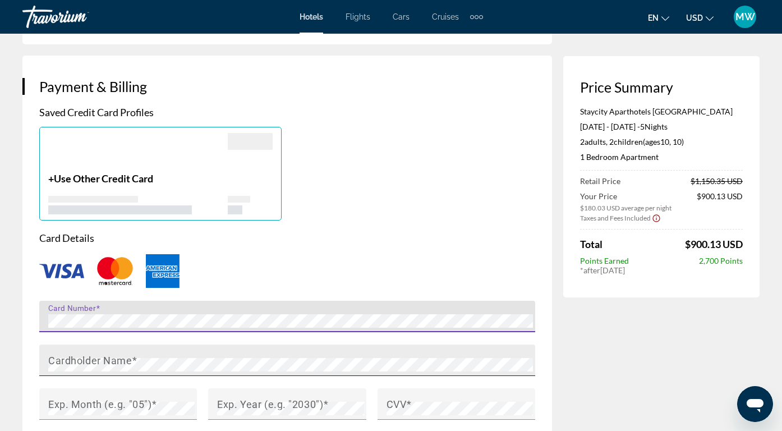
click at [71, 354] on mat-label "Cardholder Name" at bounding box center [90, 360] width 84 height 12
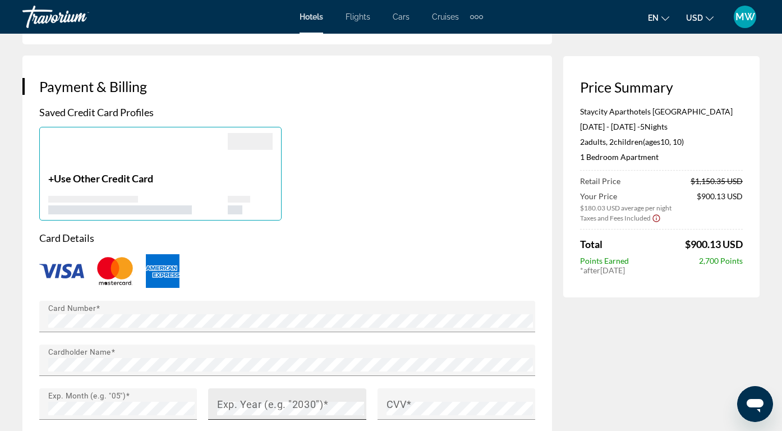
click at [237, 388] on div "Exp. Year (e.g. "2030")" at bounding box center [290, 403] width 146 height 31
click at [410, 398] on span "Main content" at bounding box center [409, 404] width 6 height 12
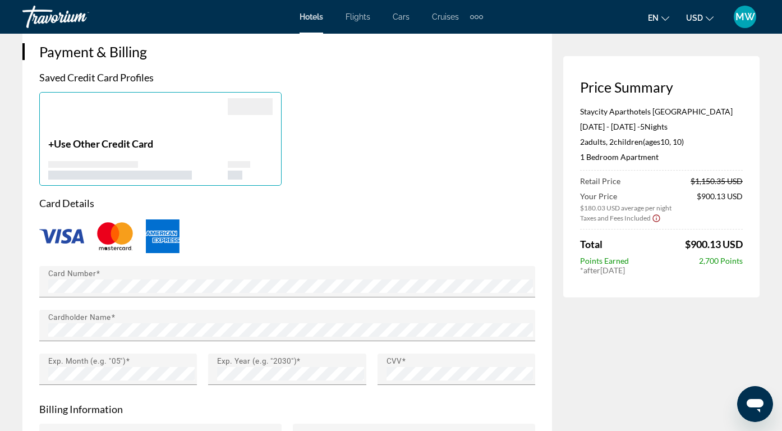
scroll to position [935, 0]
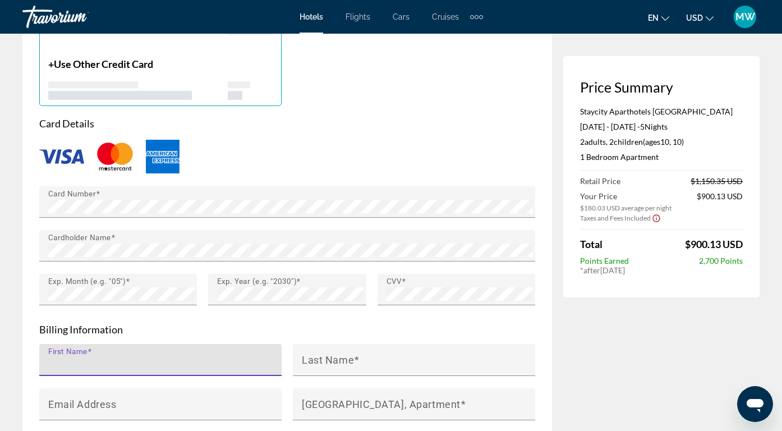
click at [124, 358] on input "First Name" at bounding box center [163, 364] width 231 height 13
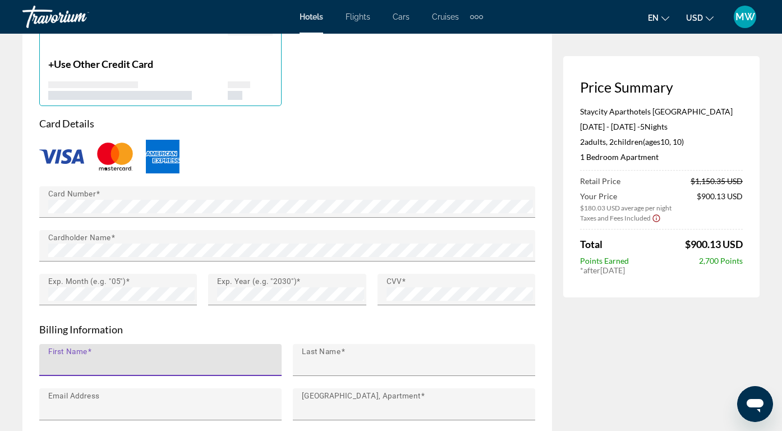
type input "*******"
type input "******"
type input "**********"
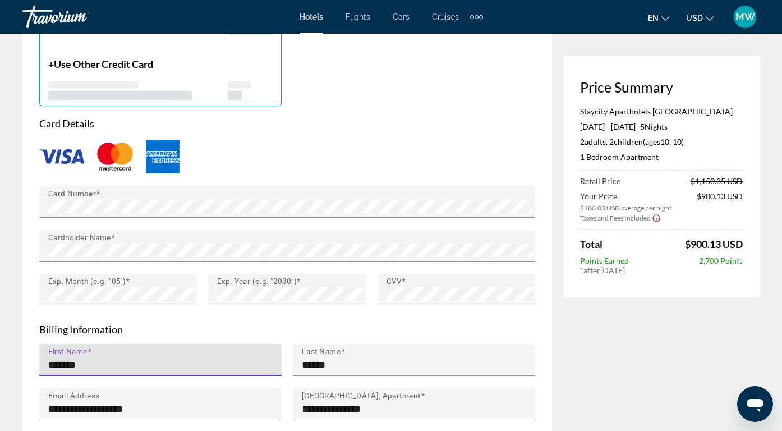
type input "********"
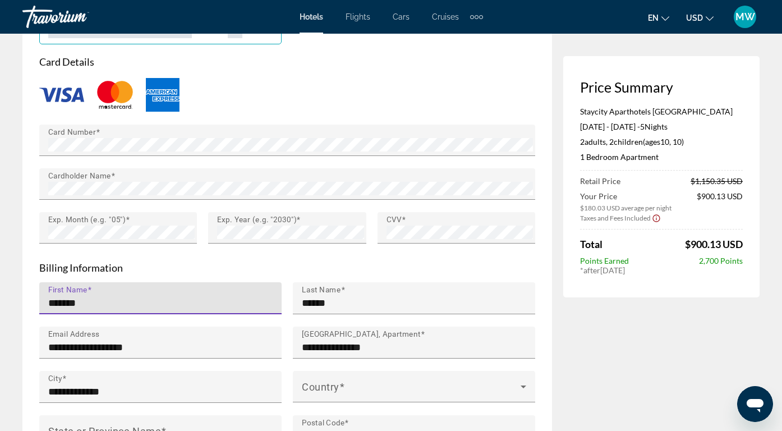
scroll to position [1003, 0]
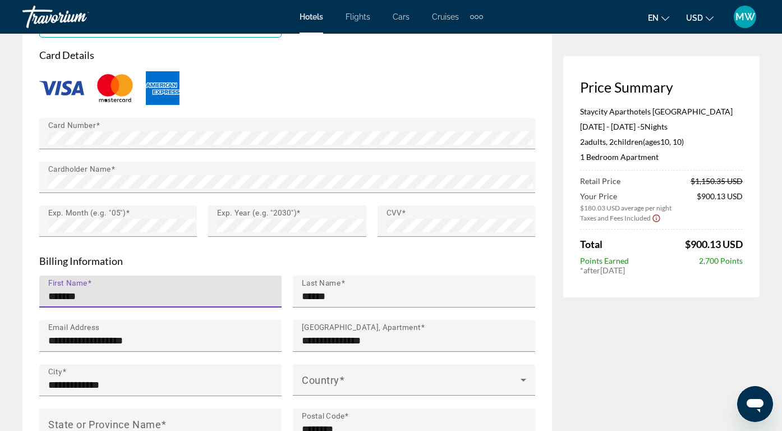
drag, startPoint x: 126, startPoint y: 256, endPoint x: 0, endPoint y: 238, distance: 127.5
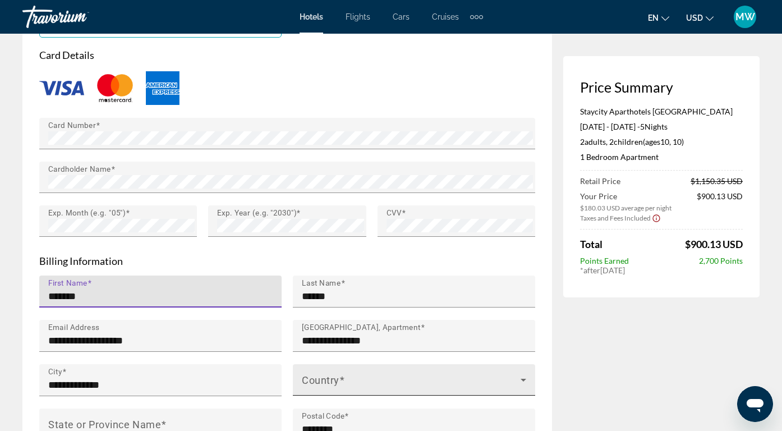
type input "*******"
click at [351, 377] on span "Main content" at bounding box center [411, 383] width 219 height 13
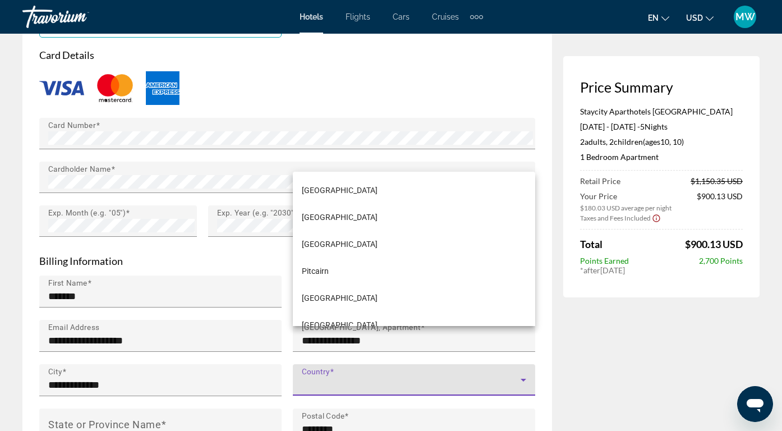
scroll to position [4806, 0]
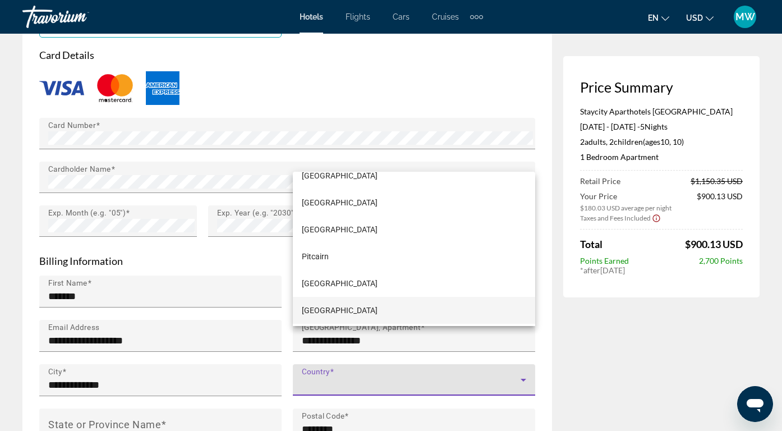
click at [369, 308] on mat-option "[GEOGRAPHIC_DATA]" at bounding box center [414, 310] width 242 height 27
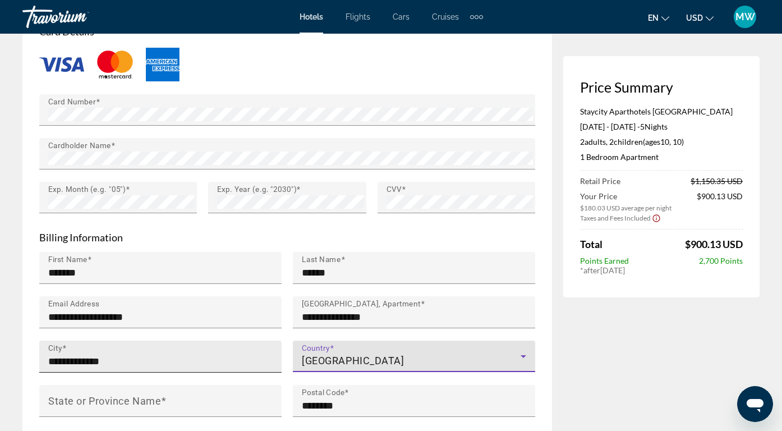
scroll to position [1039, 0]
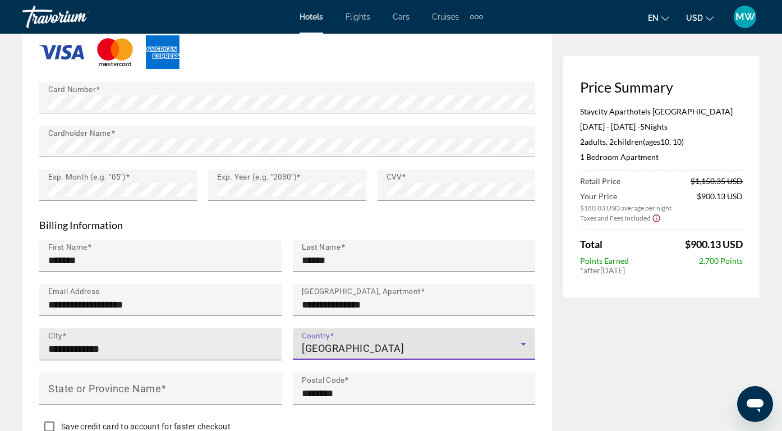
click at [140, 382] on mat-label "State or Province Name" at bounding box center [104, 388] width 113 height 12
click at [140, 386] on input "State or Province Name" at bounding box center [163, 392] width 231 height 13
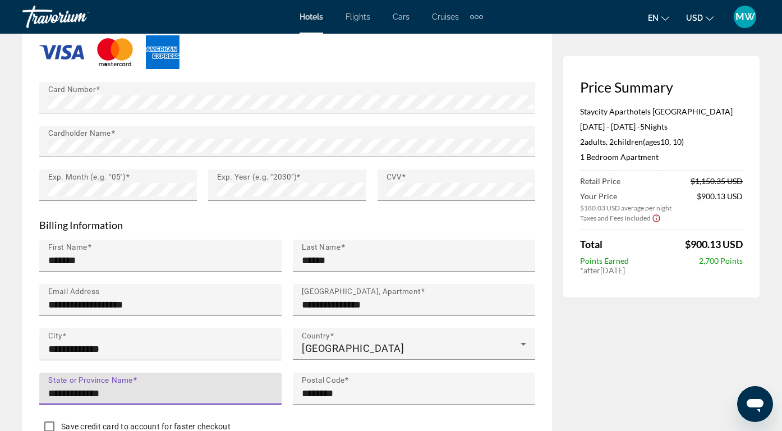
type input "**********"
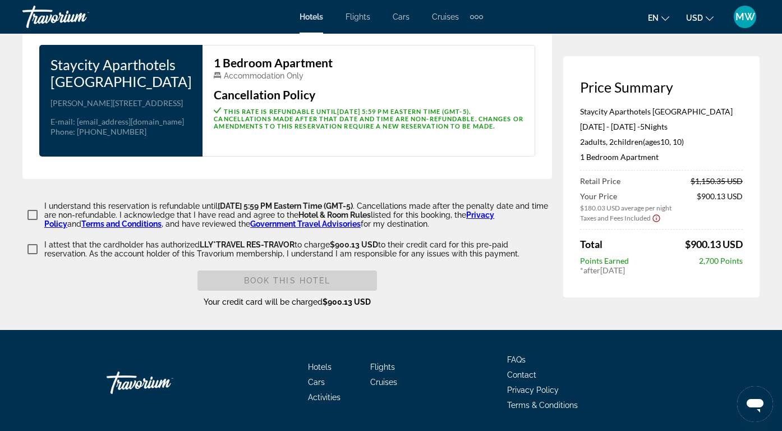
scroll to position [1518, 0]
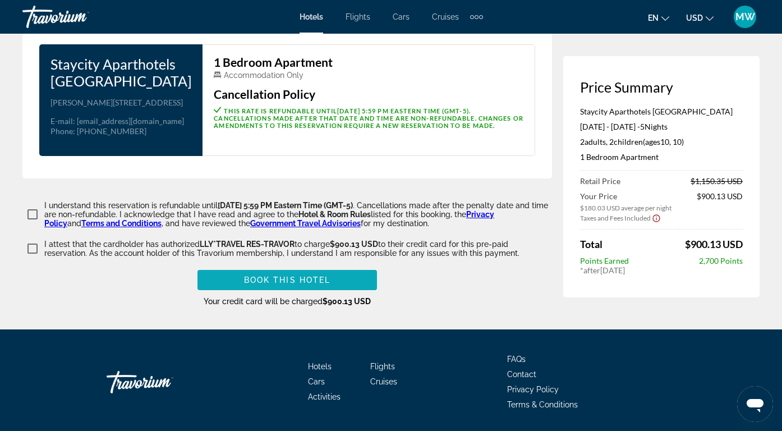
click at [259, 275] on span "Book this hotel" at bounding box center [287, 279] width 87 height 9
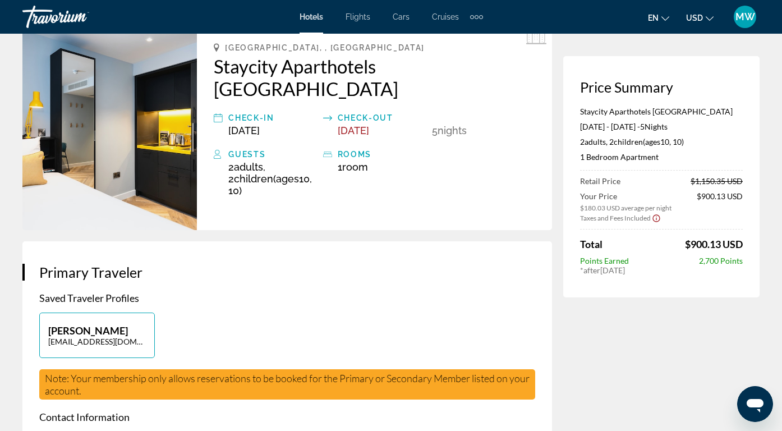
scroll to position [0, 0]
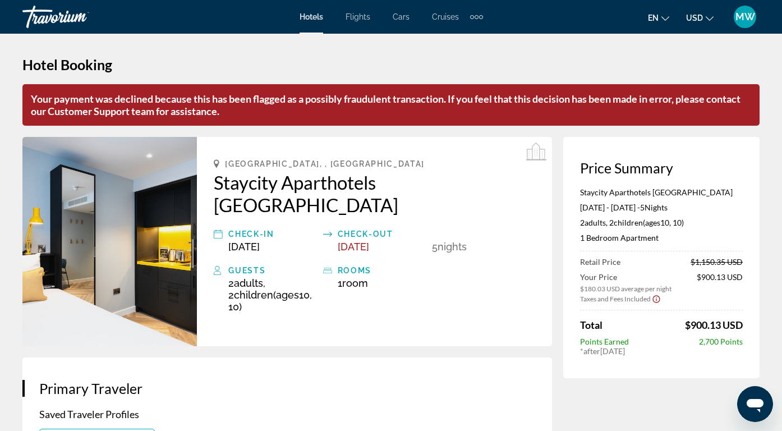
click at [750, 14] on span "MW" at bounding box center [745, 16] width 20 height 11
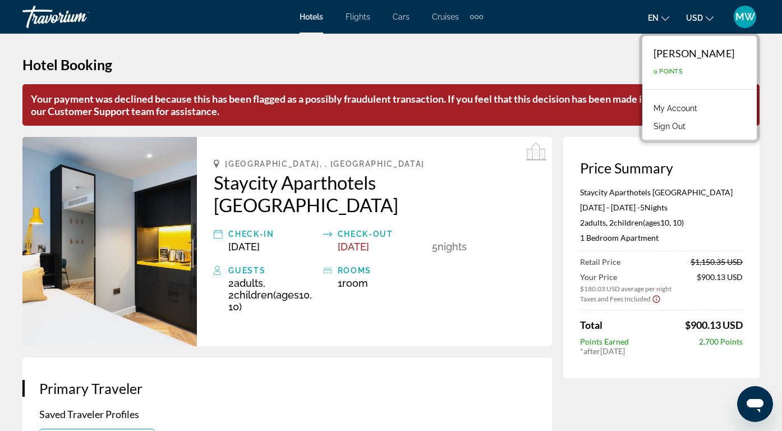
click at [750, 14] on span "MW" at bounding box center [745, 16] width 20 height 11
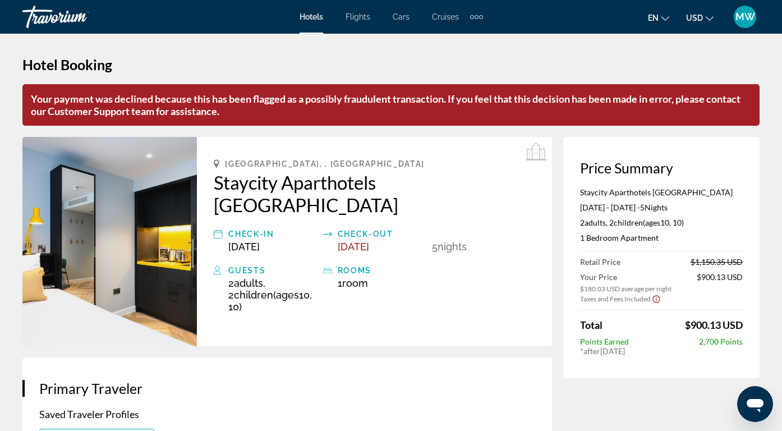
click at [750, 14] on span "MW" at bounding box center [745, 16] width 20 height 11
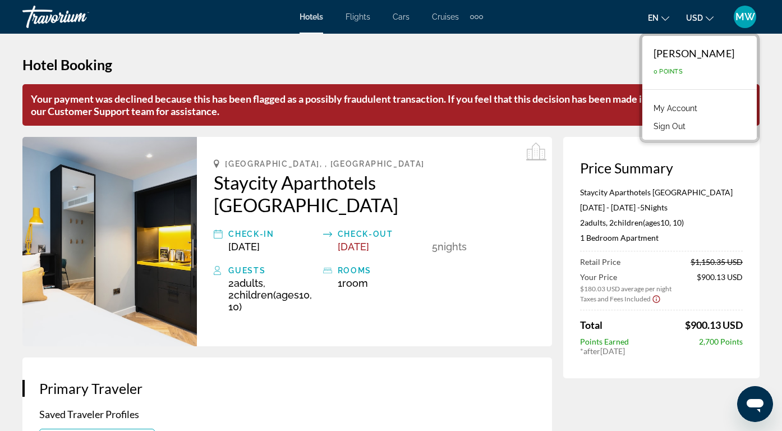
click at [687, 105] on link "My Account" at bounding box center [675, 108] width 55 height 15
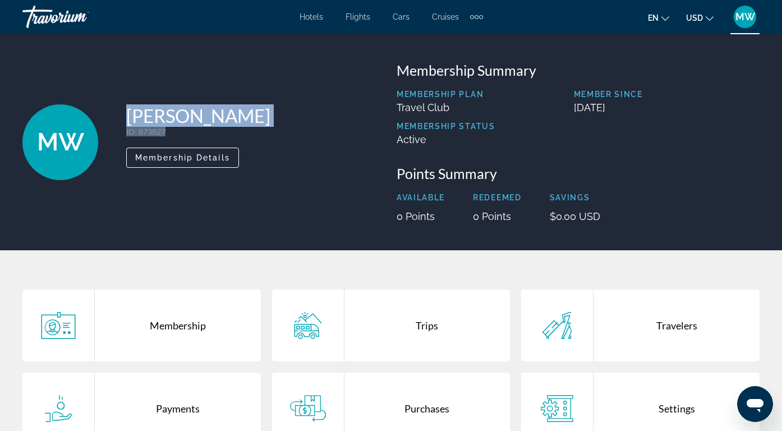
drag, startPoint x: 166, startPoint y: 128, endPoint x: 110, endPoint y: 127, distance: 55.5
click at [110, 128] on div "MW [PERSON_NAME] ID : 873827 Secondary Member Membership Details" at bounding box center [146, 142] width 248 height 76
click at [159, 132] on p "ID : 873827" at bounding box center [198, 132] width 144 height 10
drag, startPoint x: 170, startPoint y: 132, endPoint x: 125, endPoint y: 133, distance: 45.4
click at [125, 133] on div "MW [PERSON_NAME] ID : 873827 Secondary Member Membership Details" at bounding box center [146, 142] width 248 height 76
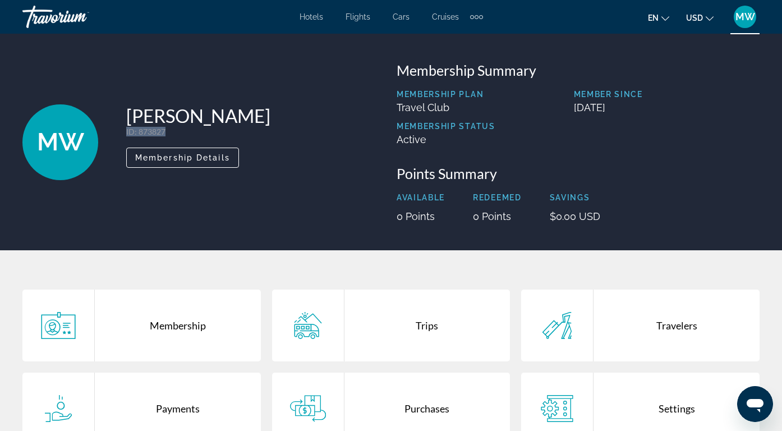
copy p "ID : 873827"
